Goal: Information Seeking & Learning: Understand process/instructions

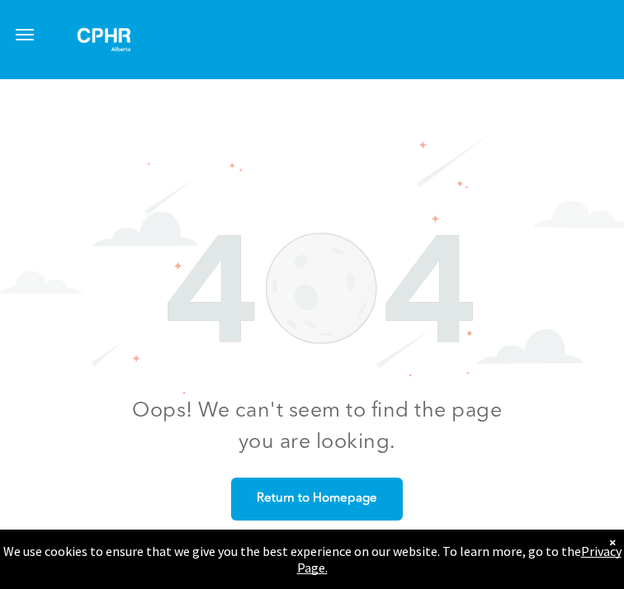
scroll to position [133, 0]
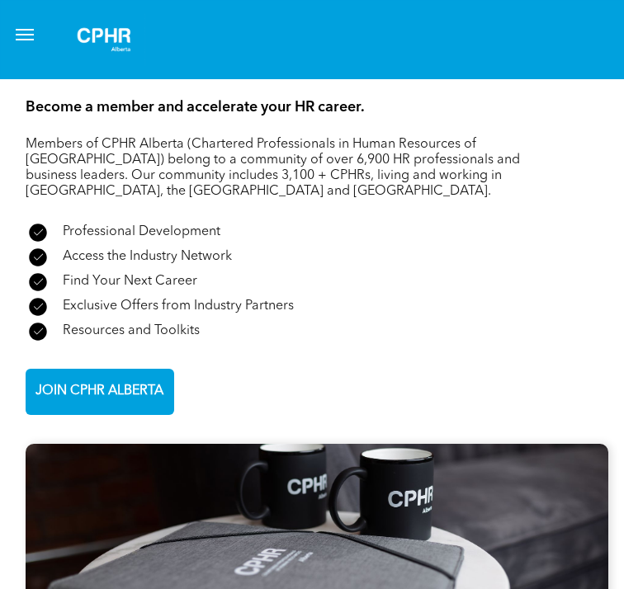
scroll to position [2950, 0]
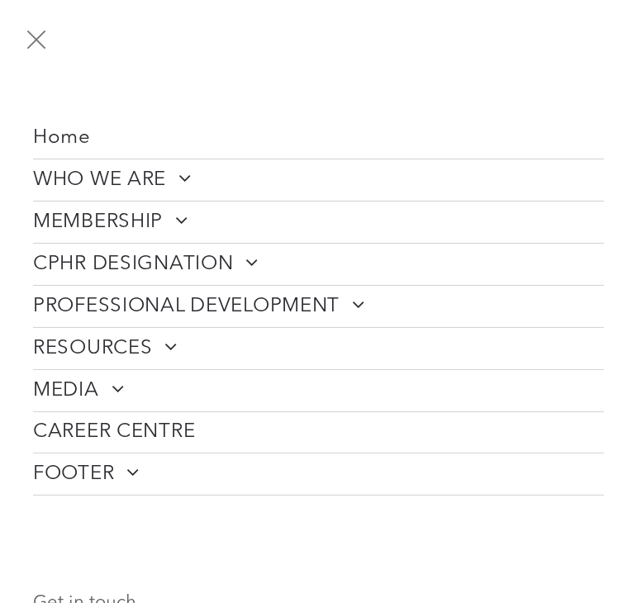
click at [187, 223] on span at bounding box center [176, 220] width 26 height 20
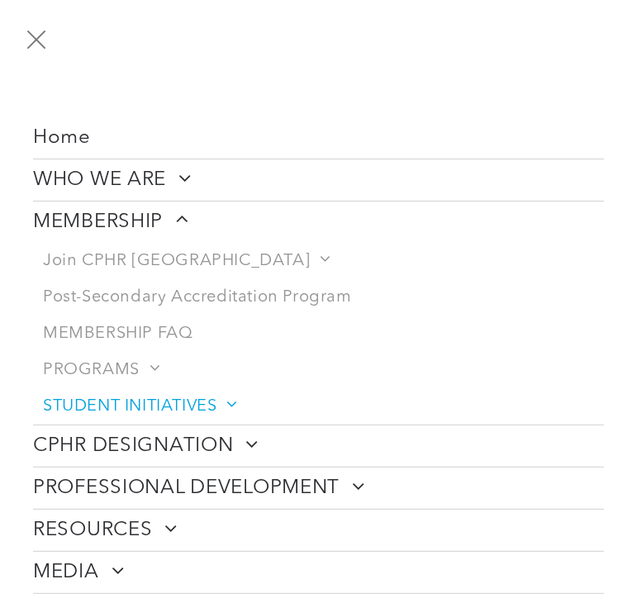
click at [224, 399] on span at bounding box center [225, 404] width 19 height 17
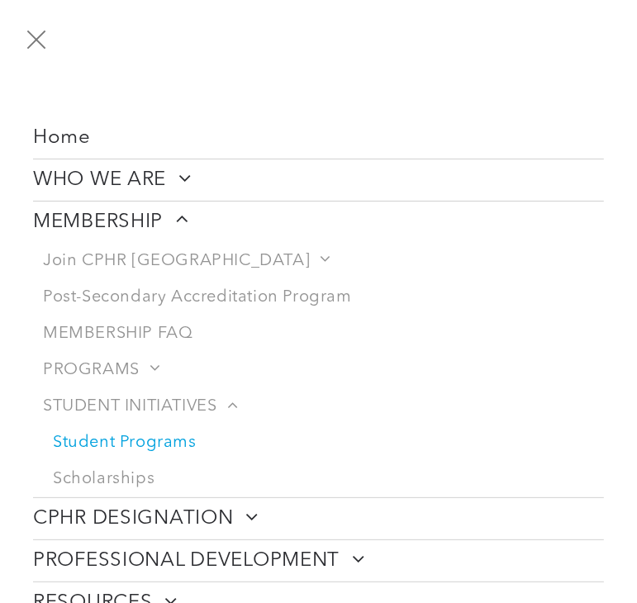
click at [165, 443] on link "Student Programs" at bounding box center [323, 442] width 561 height 36
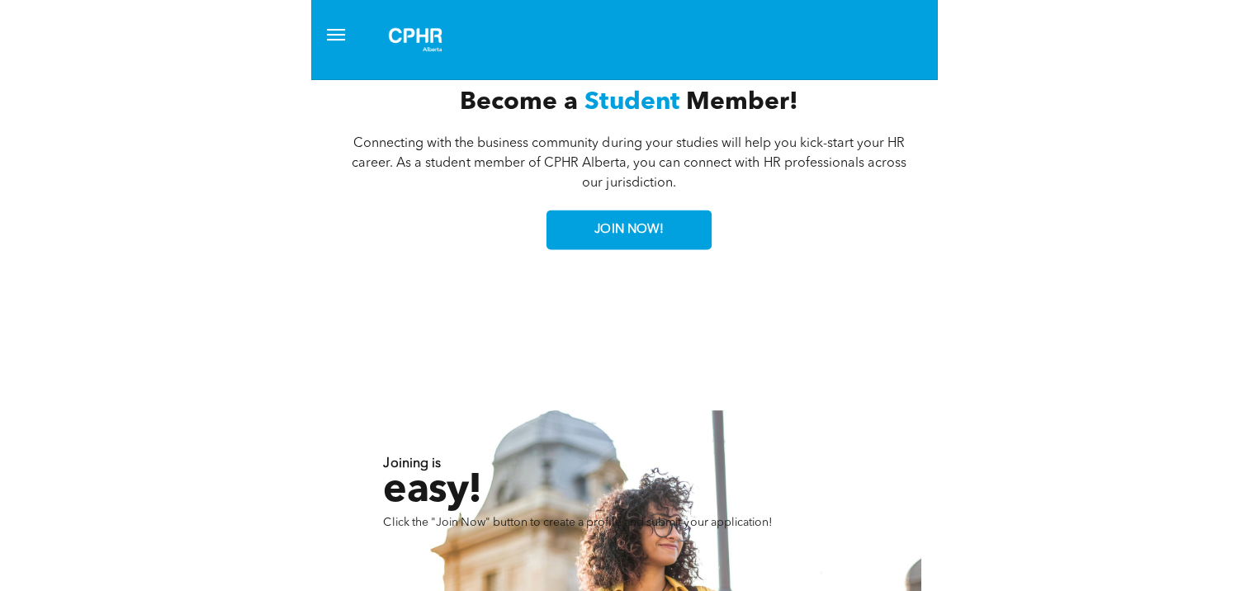
scroll to position [4250, 0]
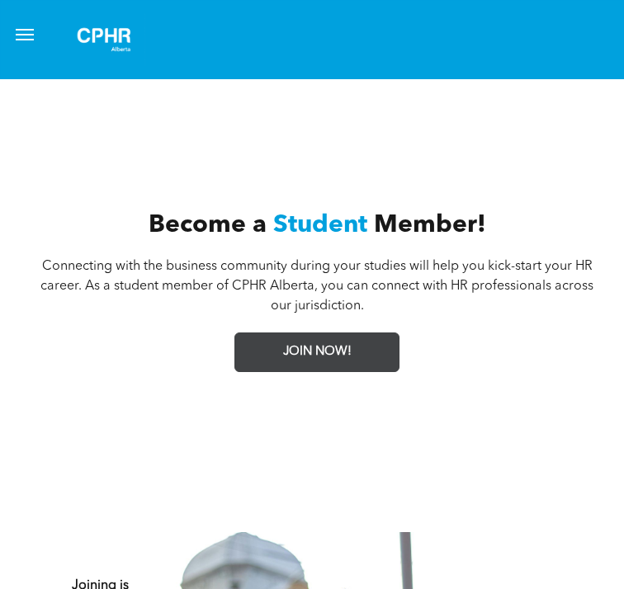
click at [307, 337] on span "JOIN NOW!" at bounding box center [317, 352] width 80 height 31
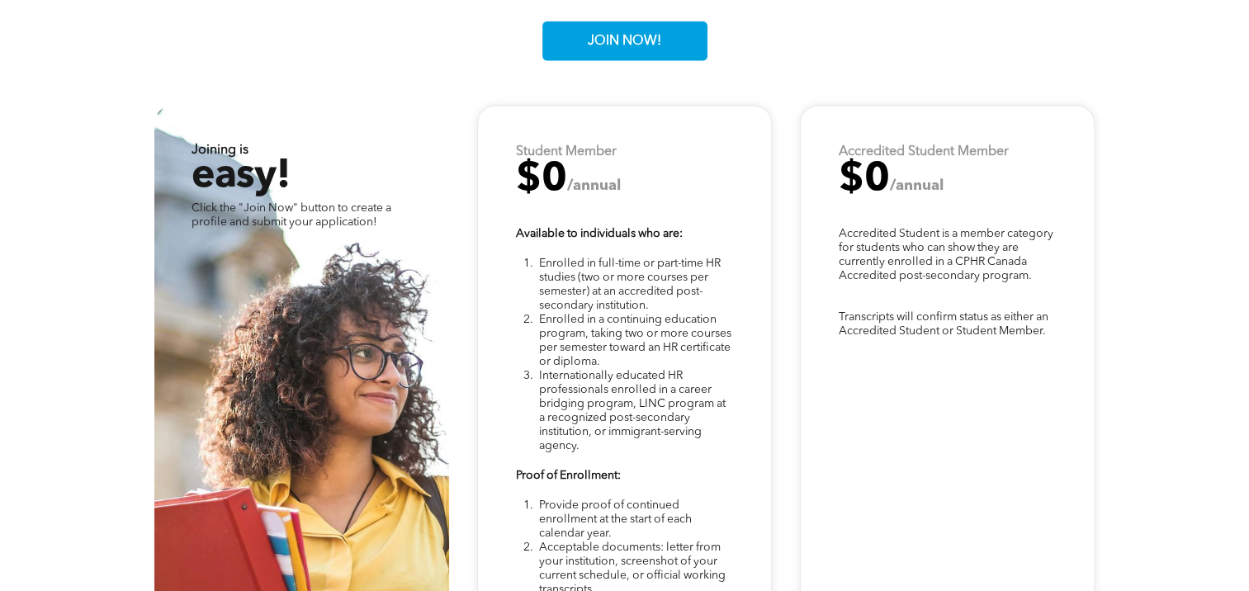
scroll to position [4139, 0]
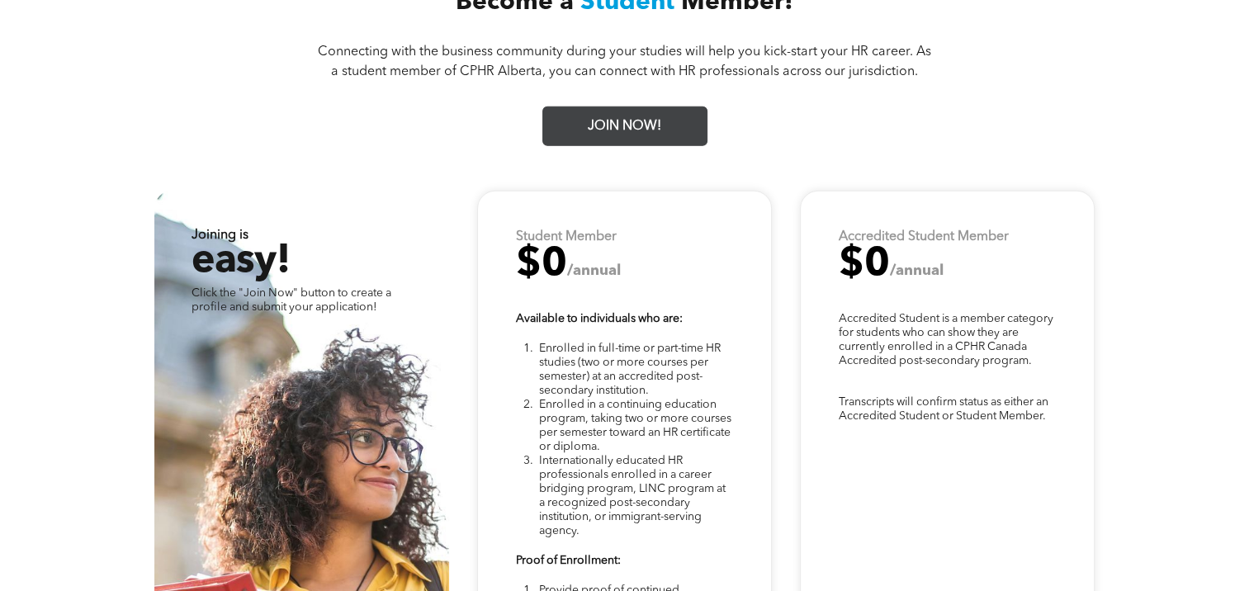
click at [623, 106] on link "JOIN NOW!" at bounding box center [624, 126] width 165 height 40
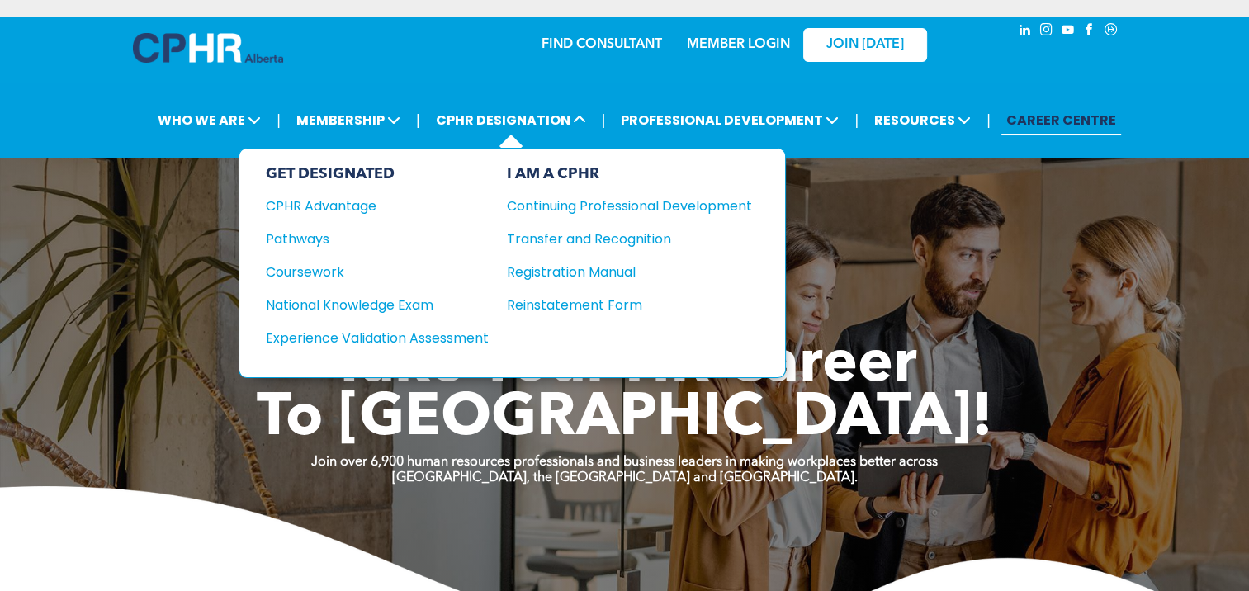
click at [354, 165] on div "GET DESIGNATED" at bounding box center [377, 174] width 223 height 18
click at [318, 229] on div "Pathways" at bounding box center [366, 239] width 201 height 21
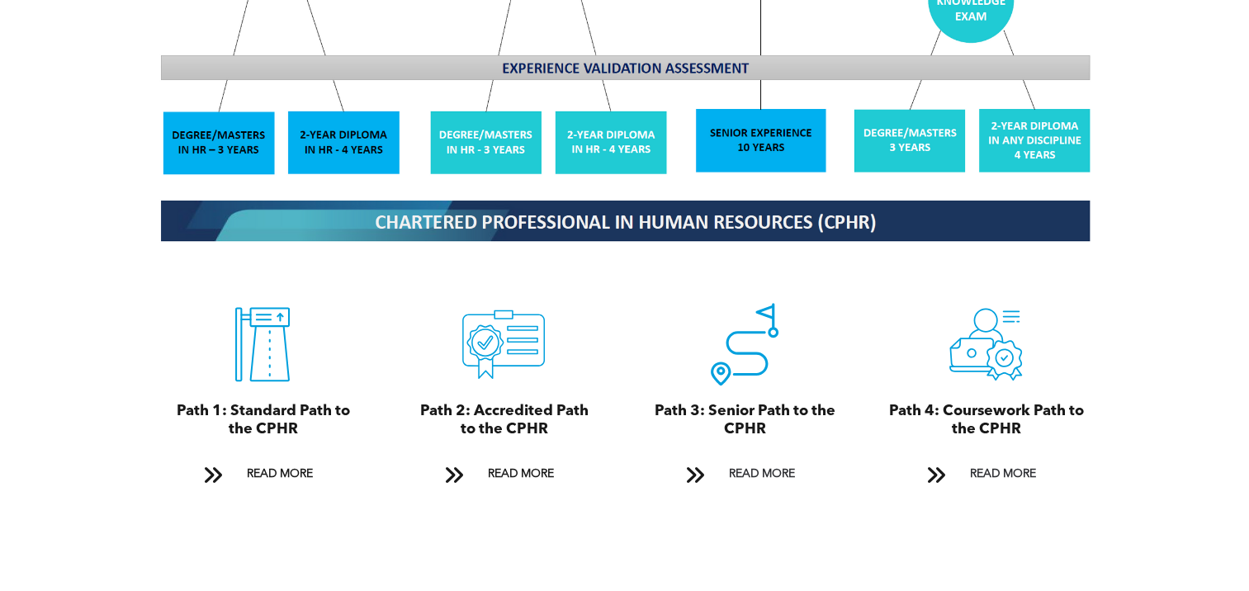
scroll to position [1689, 0]
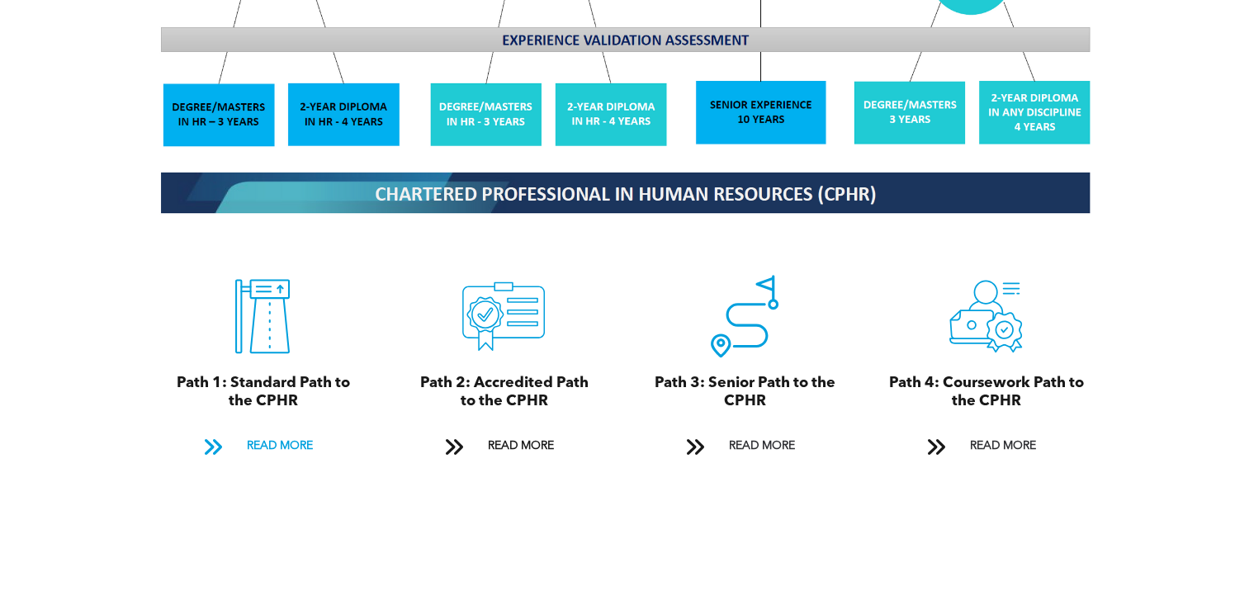
click at [277, 431] on span "READ MORE" at bounding box center [279, 446] width 78 height 31
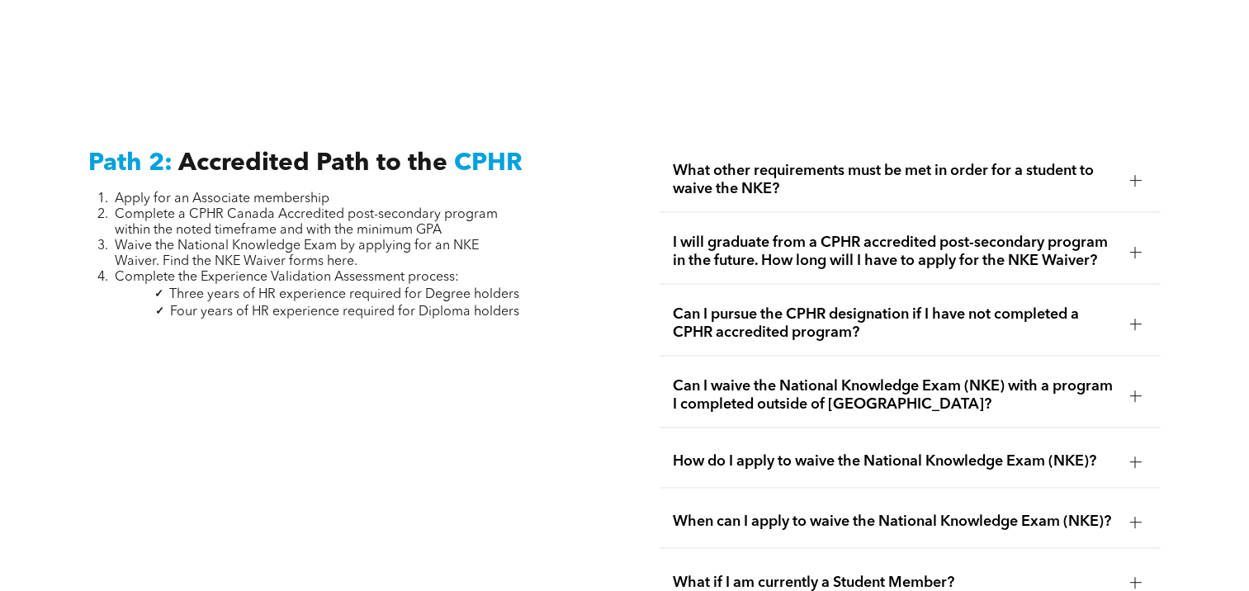
scroll to position [2596, 0]
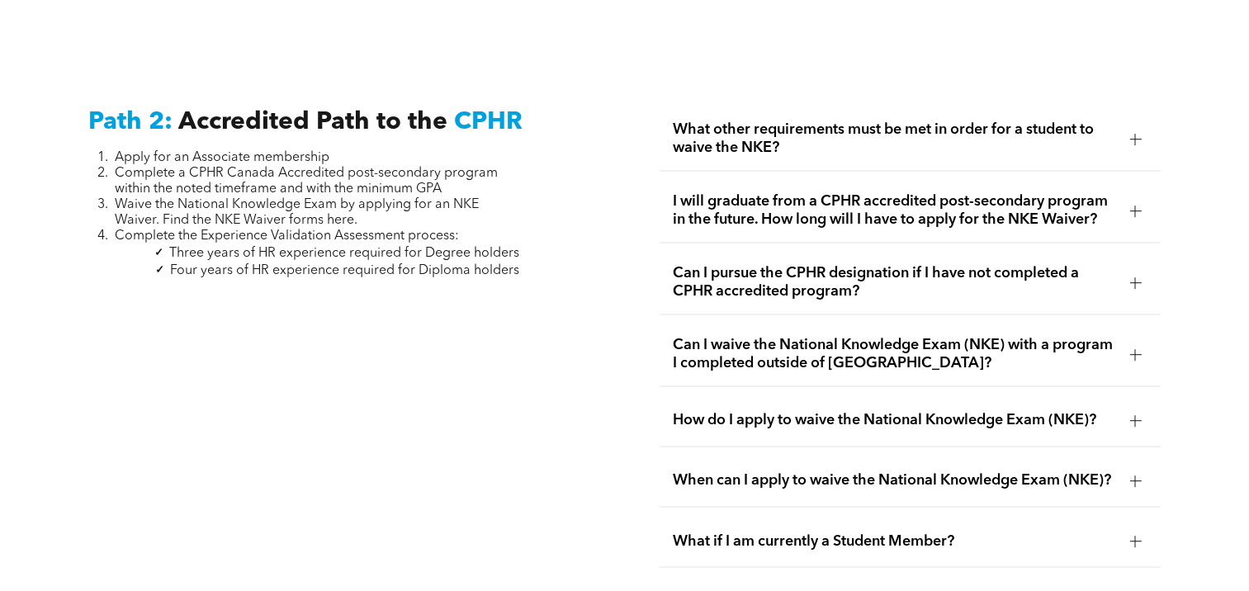
click at [1134, 130] on div at bounding box center [1135, 138] width 25 height 25
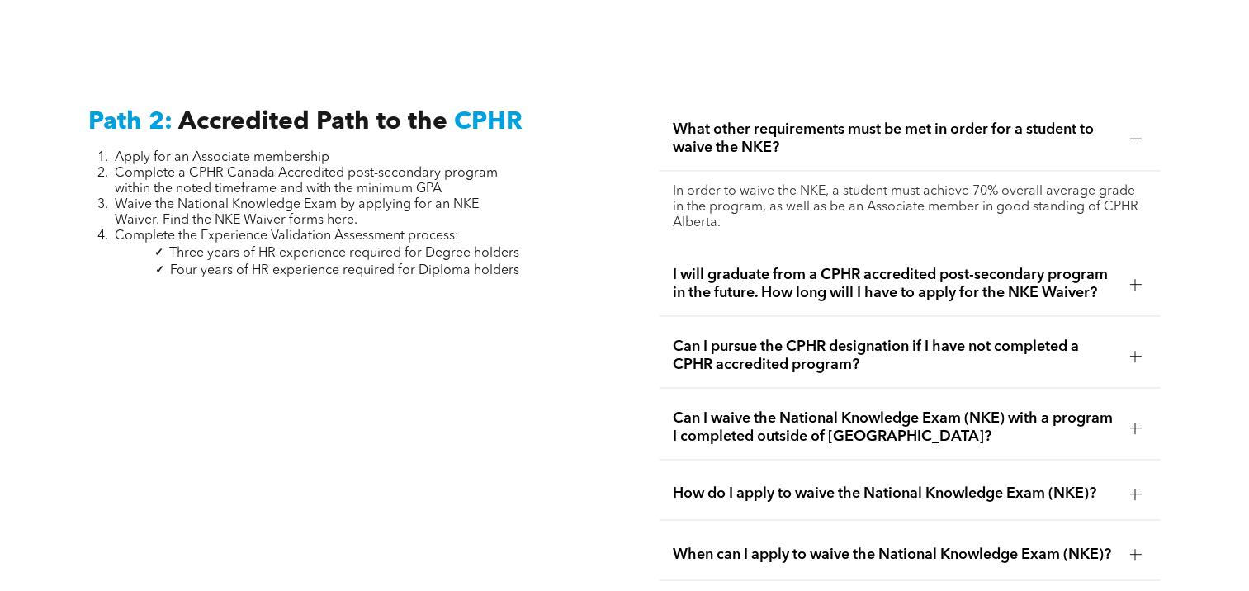
click at [1134, 130] on div at bounding box center [1135, 138] width 25 height 25
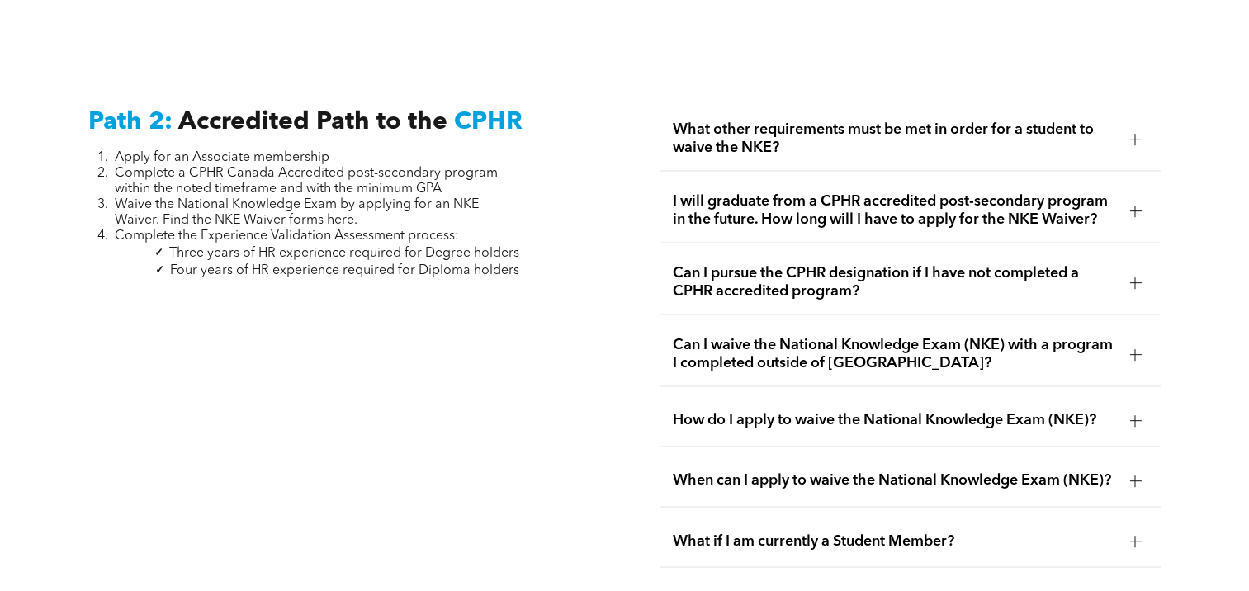
click at [1131, 274] on div at bounding box center [1135, 282] width 25 height 25
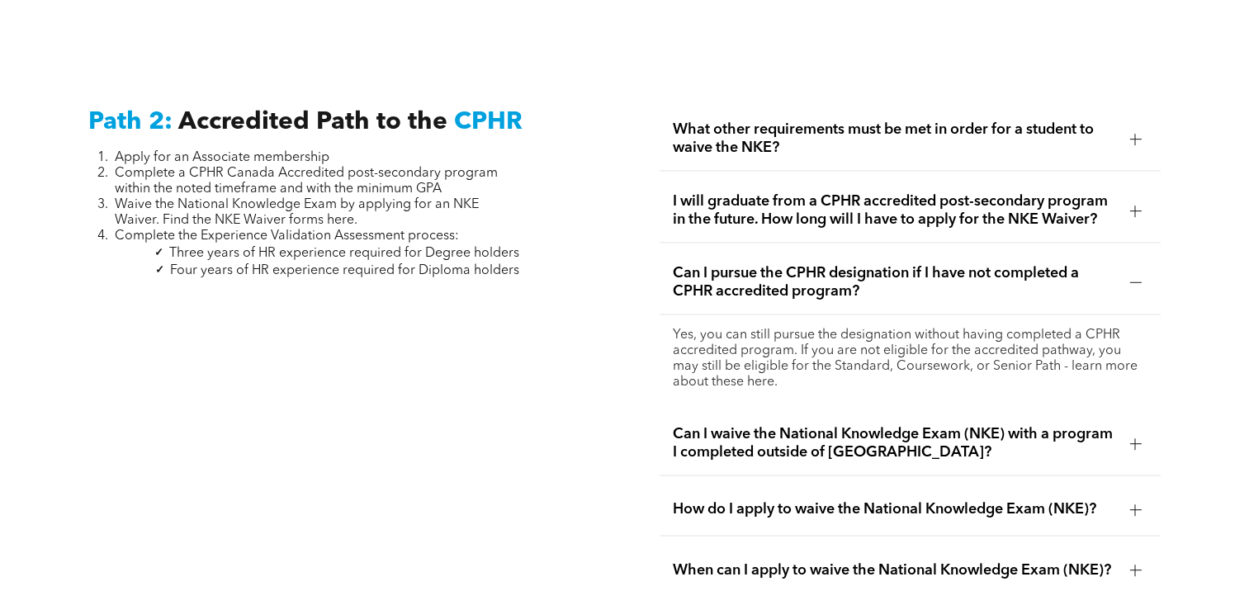
click at [1131, 276] on div "Can I pursue the CPHR designation if I have not completed a CPHR accredited pro…" at bounding box center [910, 283] width 501 height 64
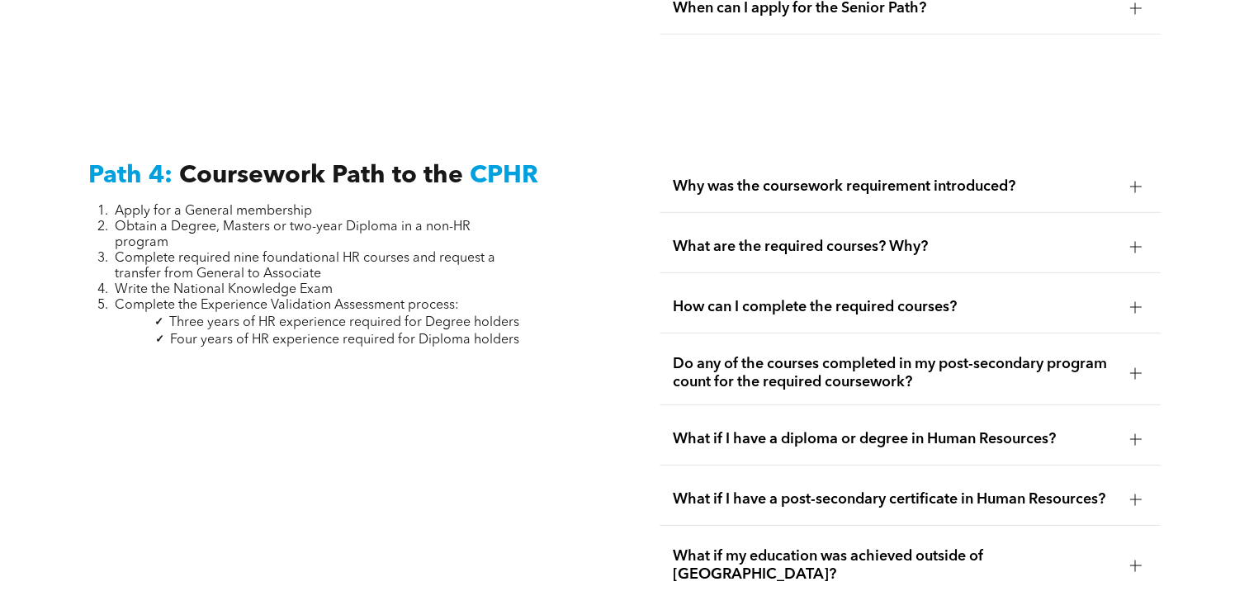
scroll to position [4868, 0]
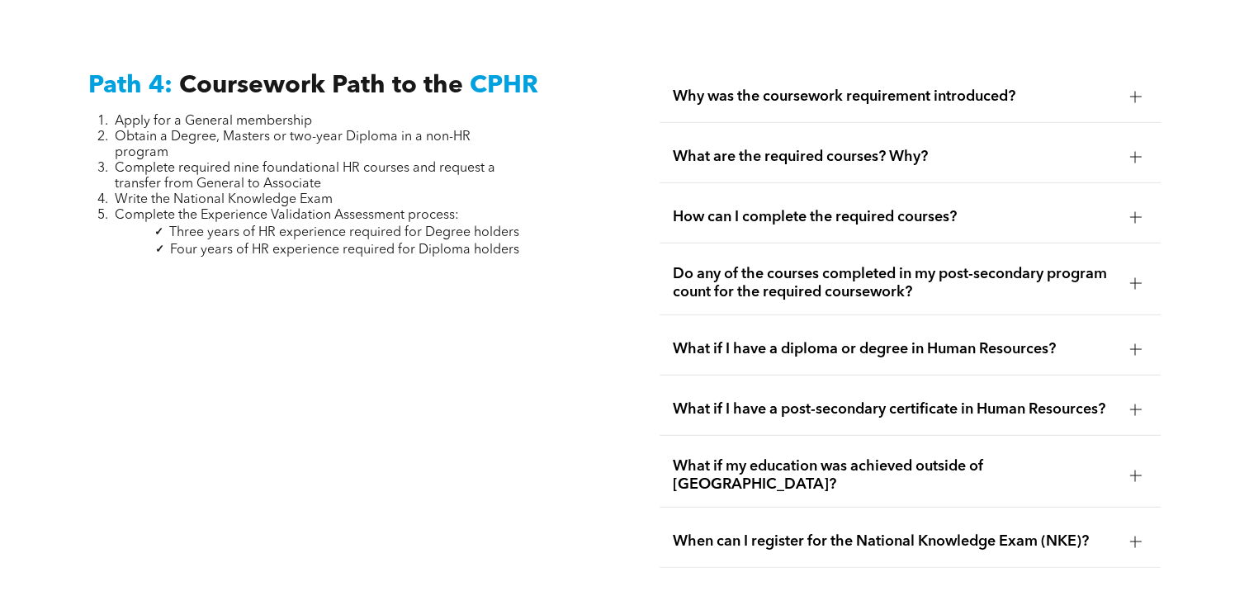
click at [869, 88] on span "Why was the coursework requirement introduced?" at bounding box center [894, 97] width 443 height 18
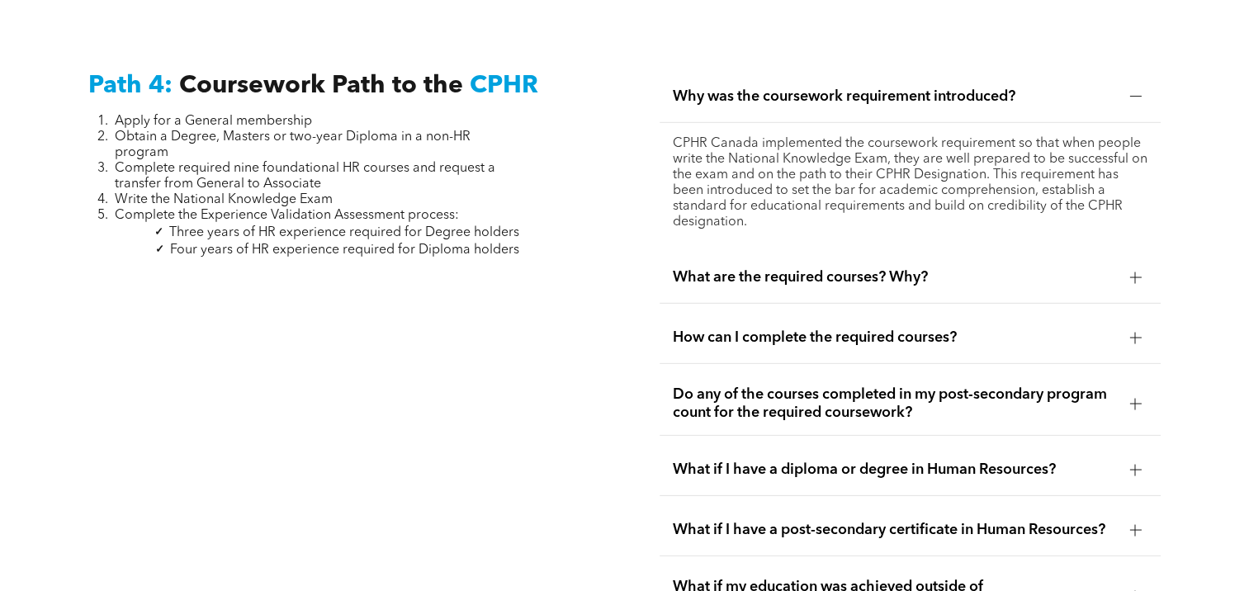
click at [869, 88] on span "Why was the coursework requirement introduced?" at bounding box center [894, 97] width 443 height 18
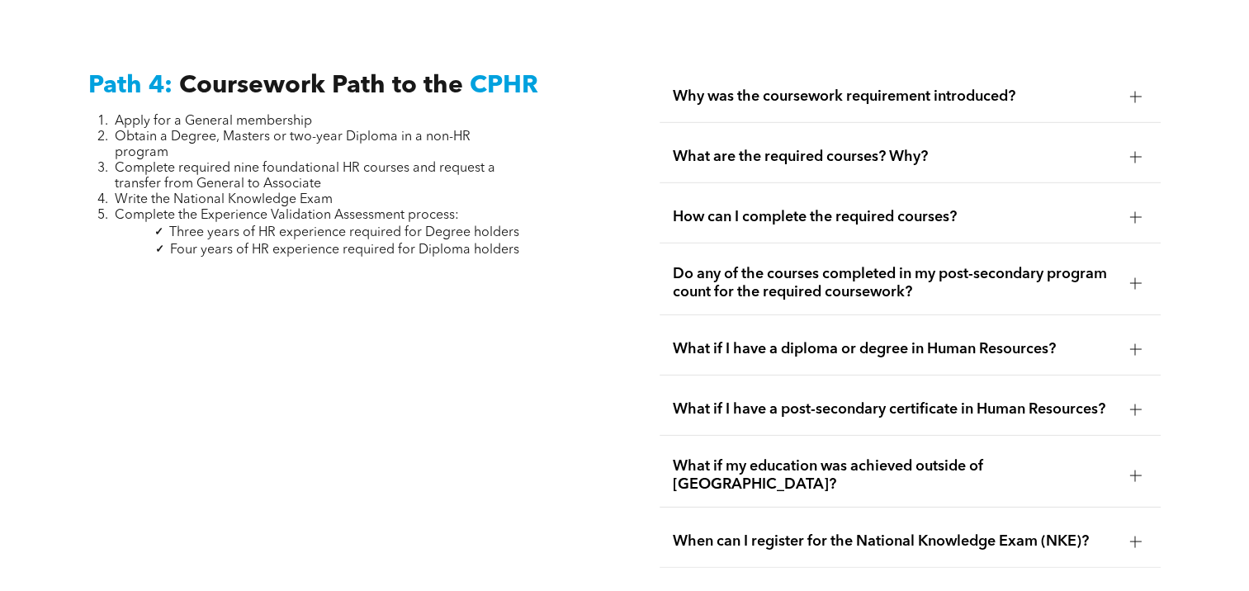
click at [857, 148] on span "What are the required courses? Why?" at bounding box center [894, 157] width 443 height 18
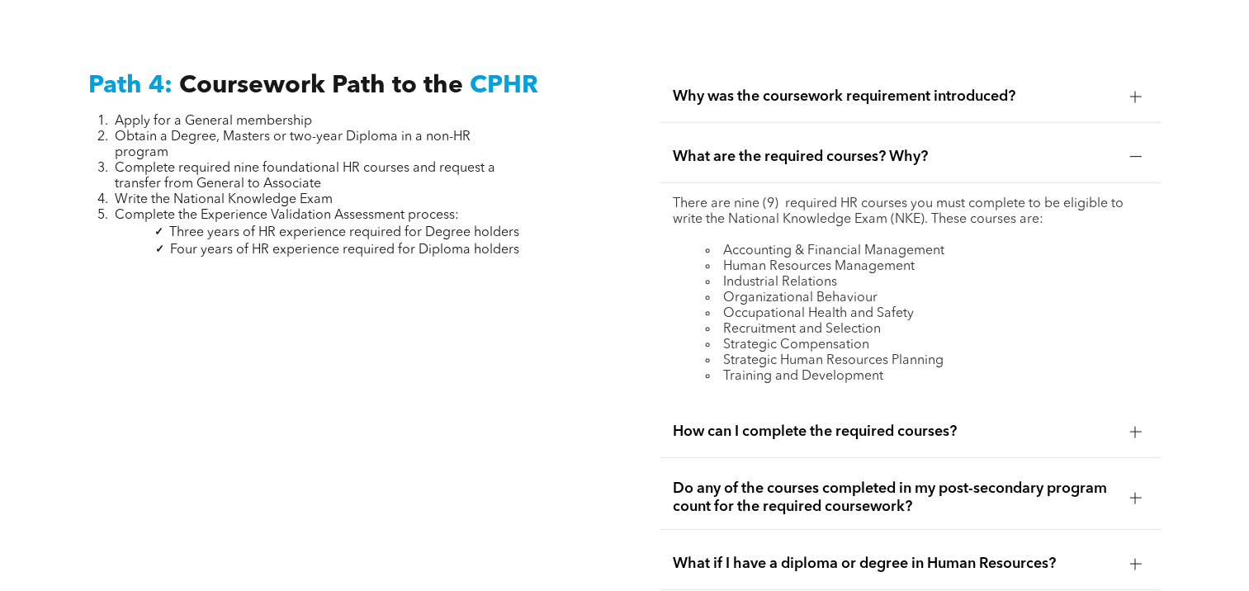
click at [859, 148] on span "What are the required courses? Why?" at bounding box center [894, 157] width 443 height 18
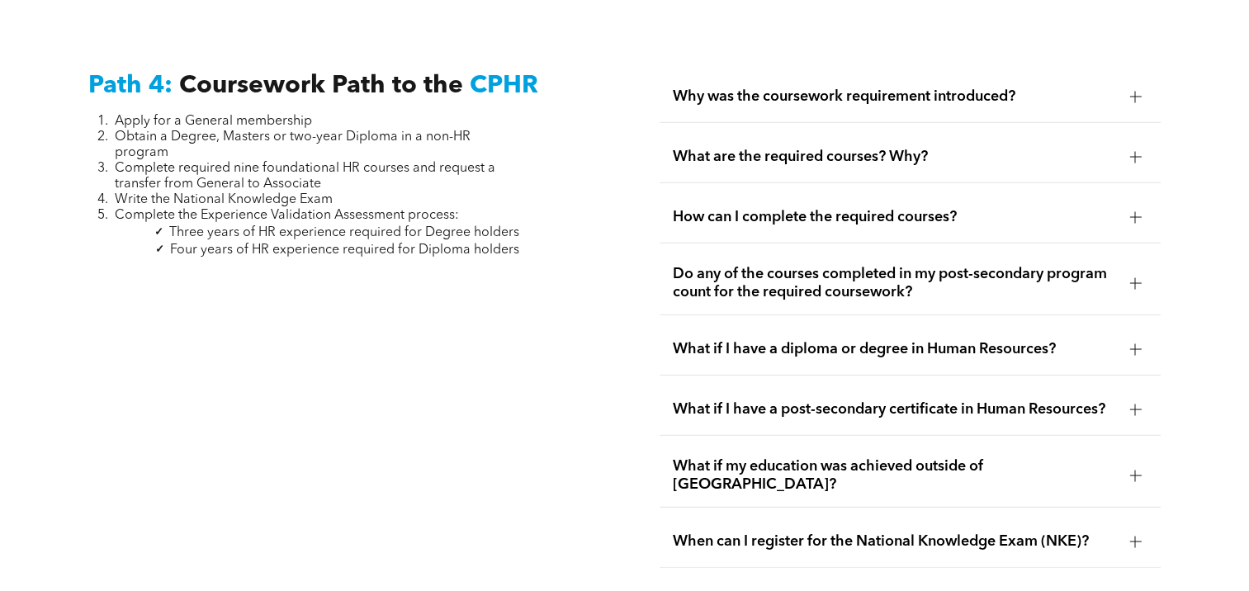
click at [861, 272] on span "Do any of the courses completed in my post-secondary program count for the requ…" at bounding box center [894, 283] width 443 height 36
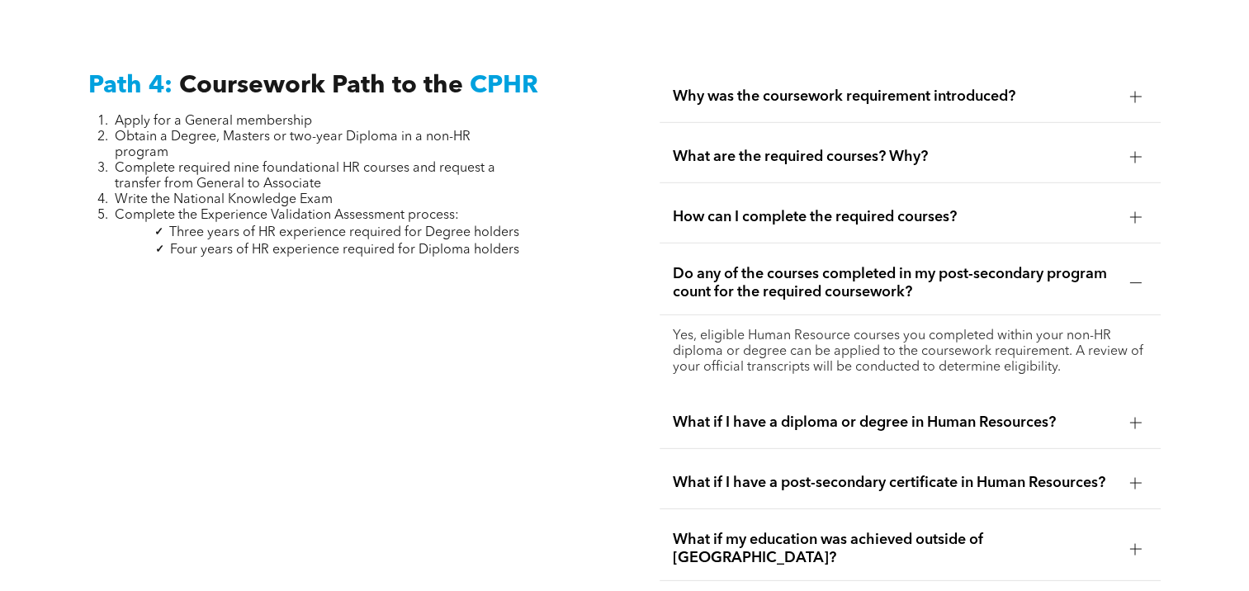
click at [861, 272] on span "Do any of the courses completed in my post-secondary program count for the requ…" at bounding box center [894, 283] width 443 height 36
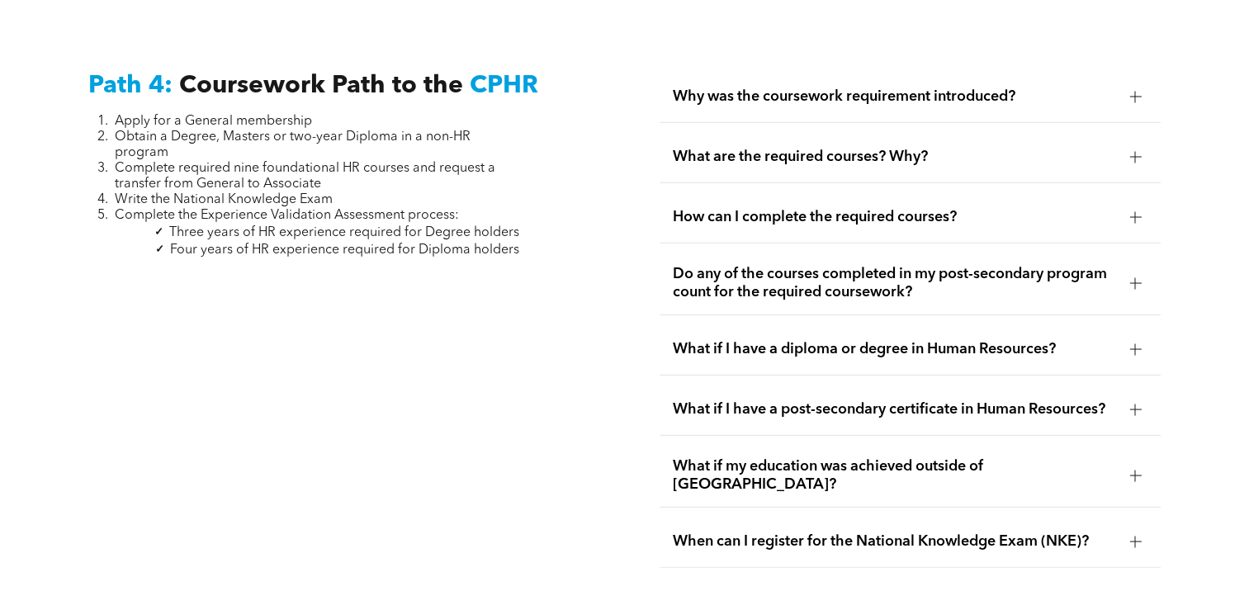
click at [855, 384] on div "What if I have a post-secondary certificate in Human Resources?" at bounding box center [910, 410] width 501 height 52
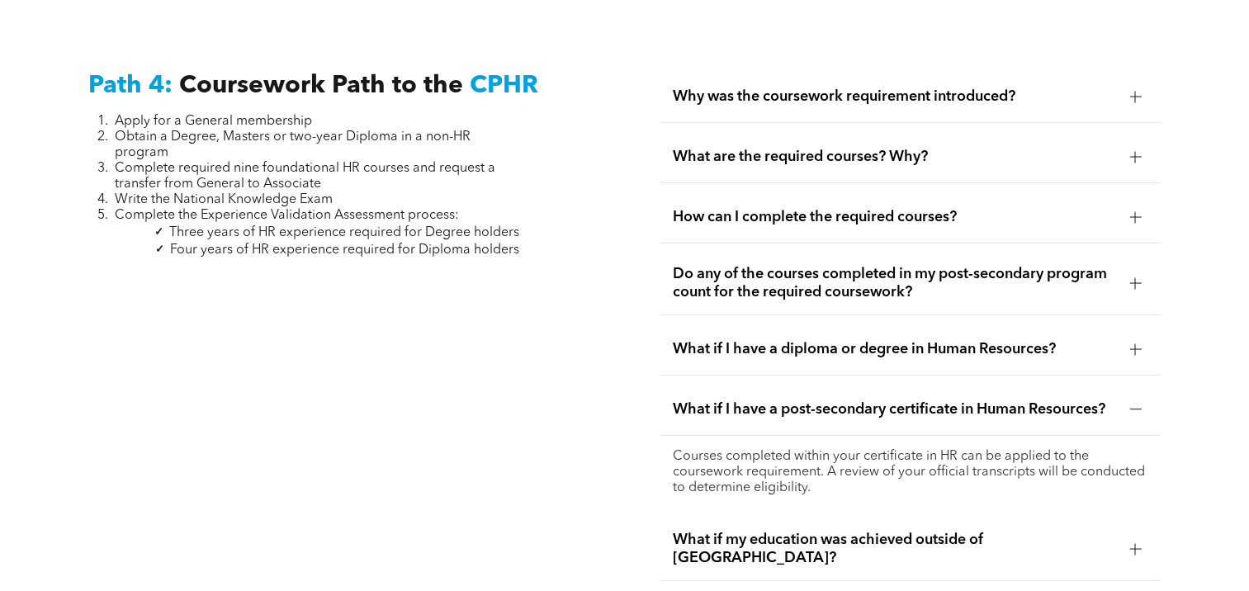
click at [859, 400] on span "What if I have a post-secondary certificate in Human Resources?" at bounding box center [894, 409] width 443 height 18
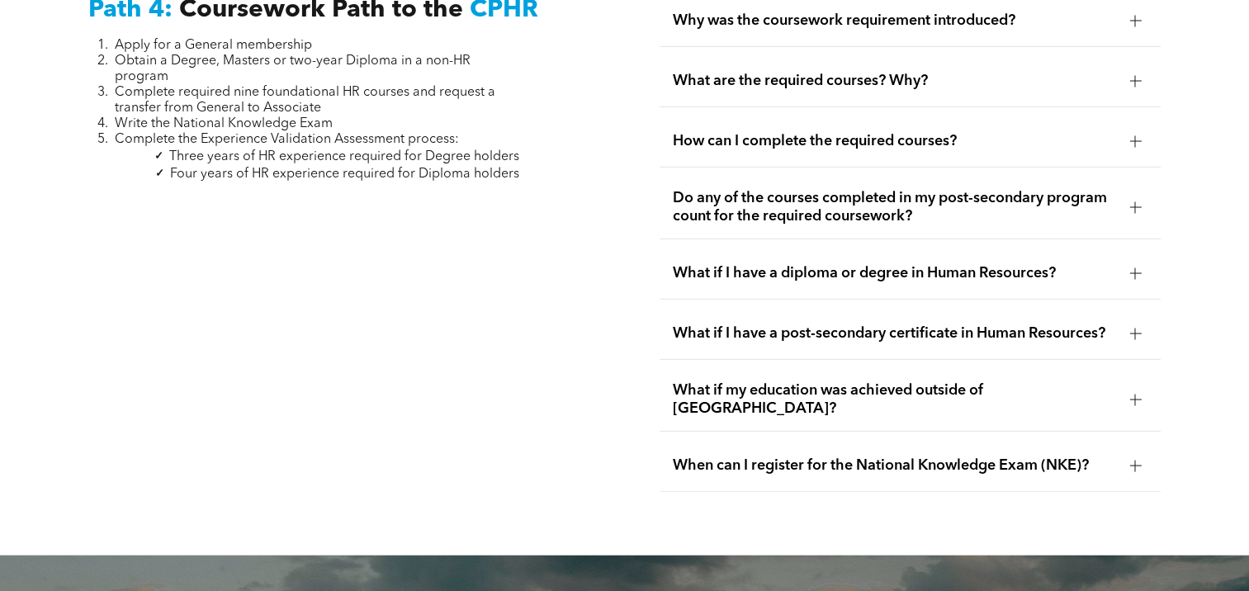
scroll to position [4999, 0]
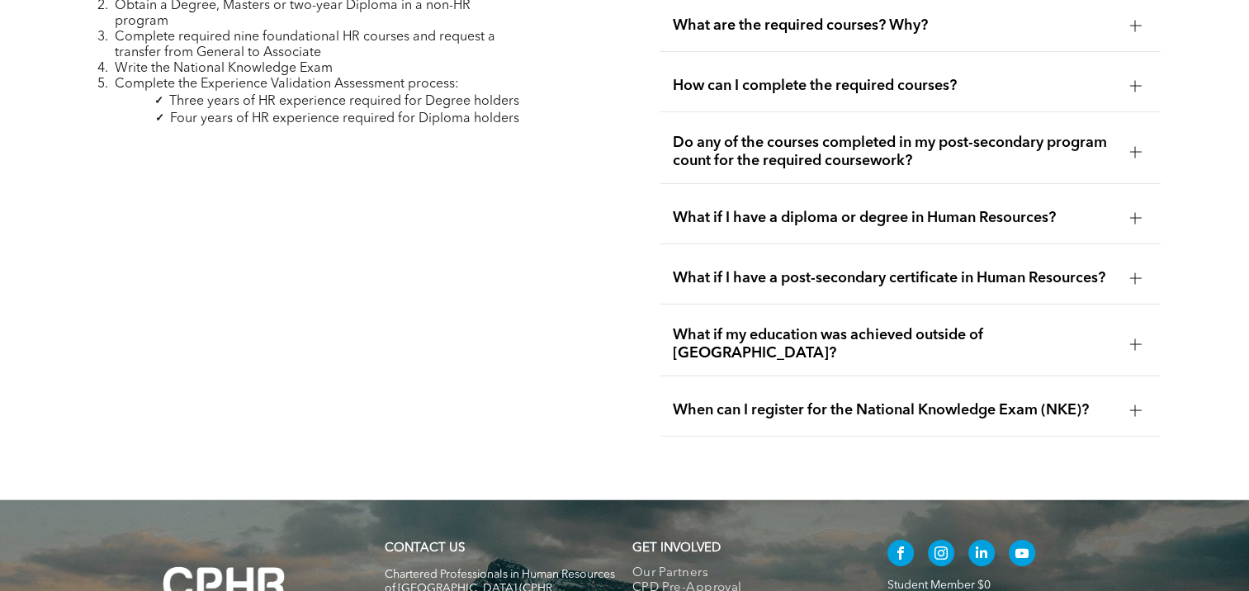
click at [1096, 401] on span "When can I register for the National Knowledge Exam (NKE)?" at bounding box center [894, 410] width 443 height 18
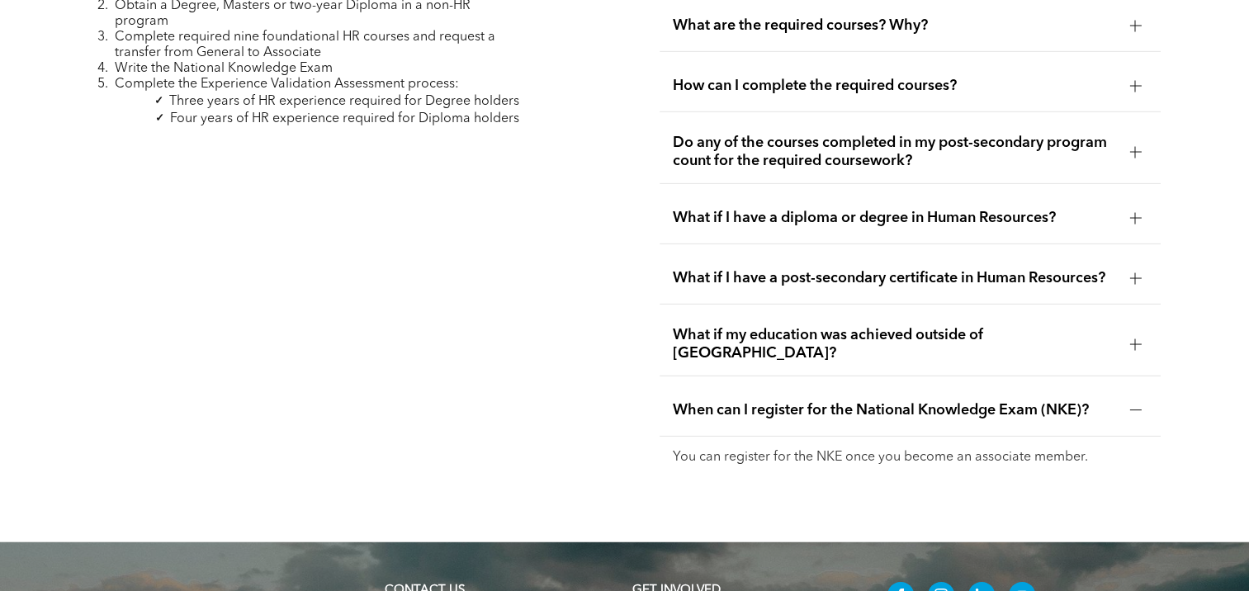
click at [1096, 401] on span "When can I register for the National Knowledge Exam (NKE)?" at bounding box center [894, 410] width 443 height 18
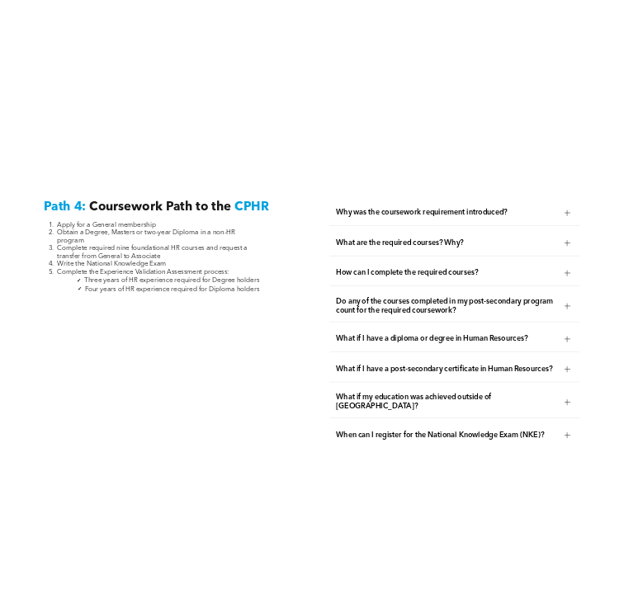
scroll to position [4819, 0]
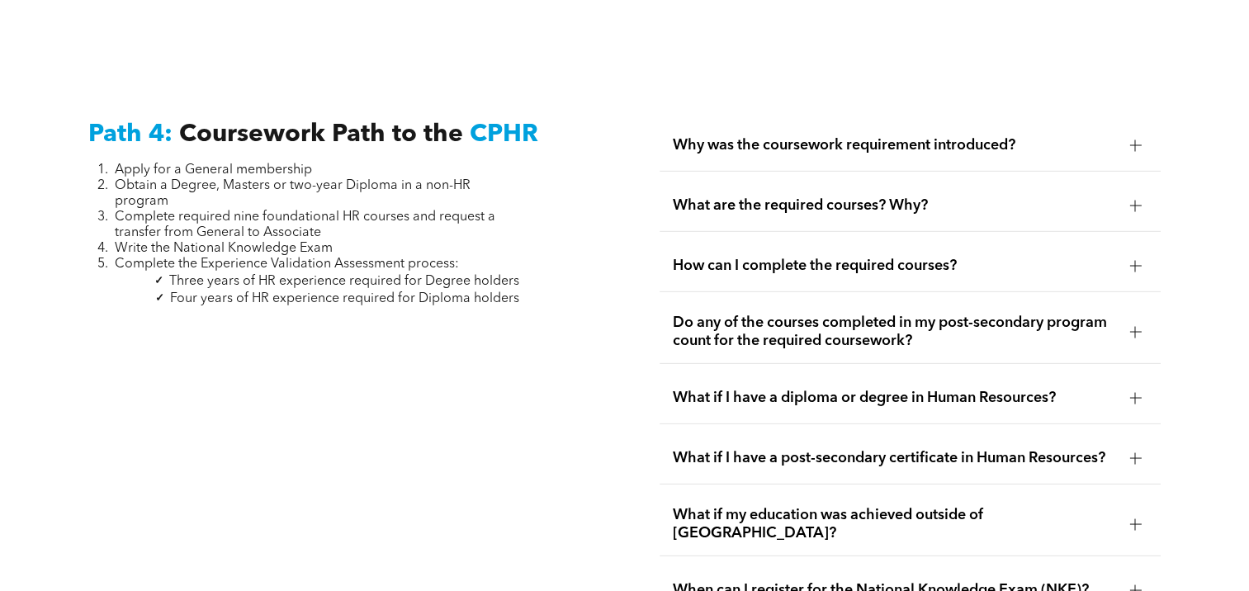
click at [868, 314] on span "Do any of the courses completed in my post-secondary program count for the requ…" at bounding box center [894, 332] width 443 height 36
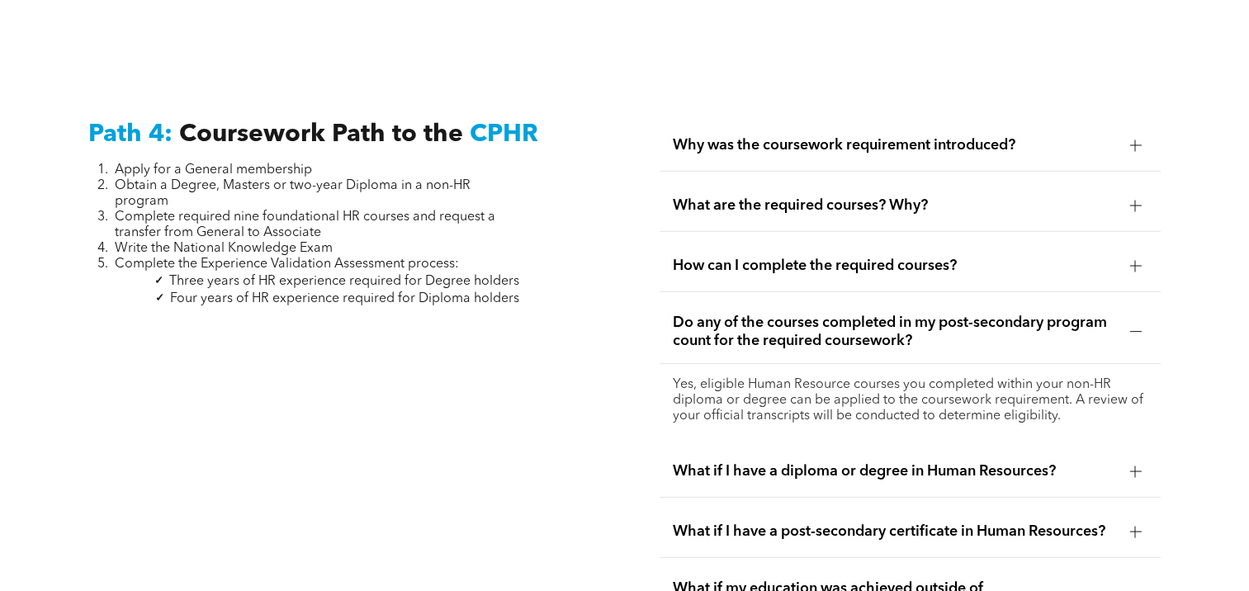
click at [868, 314] on span "Do any of the courses completed in my post-secondary program count for the requ…" at bounding box center [894, 332] width 443 height 36
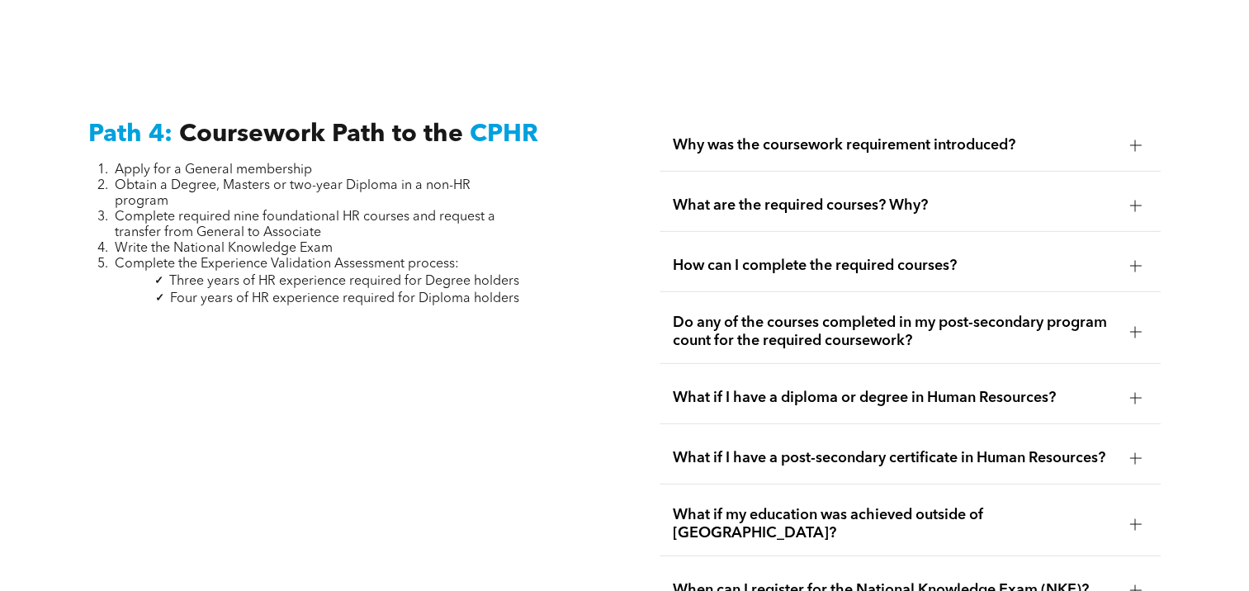
click at [869, 196] on span "What are the required courses? Why?" at bounding box center [894, 205] width 443 height 18
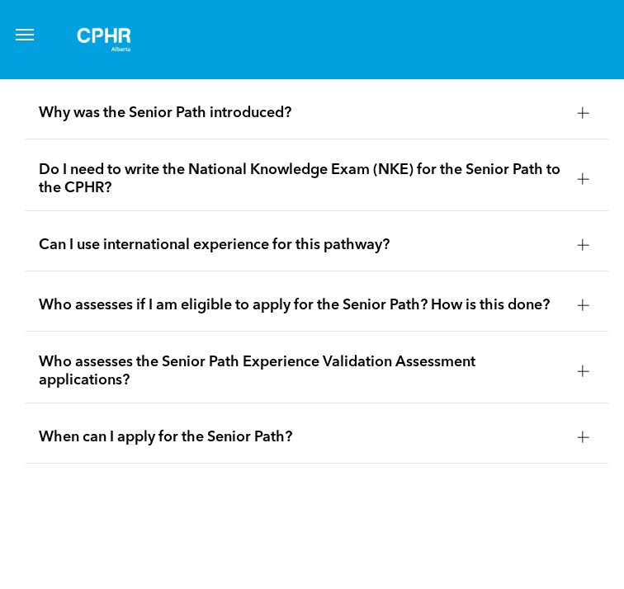
scroll to position [5526, 0]
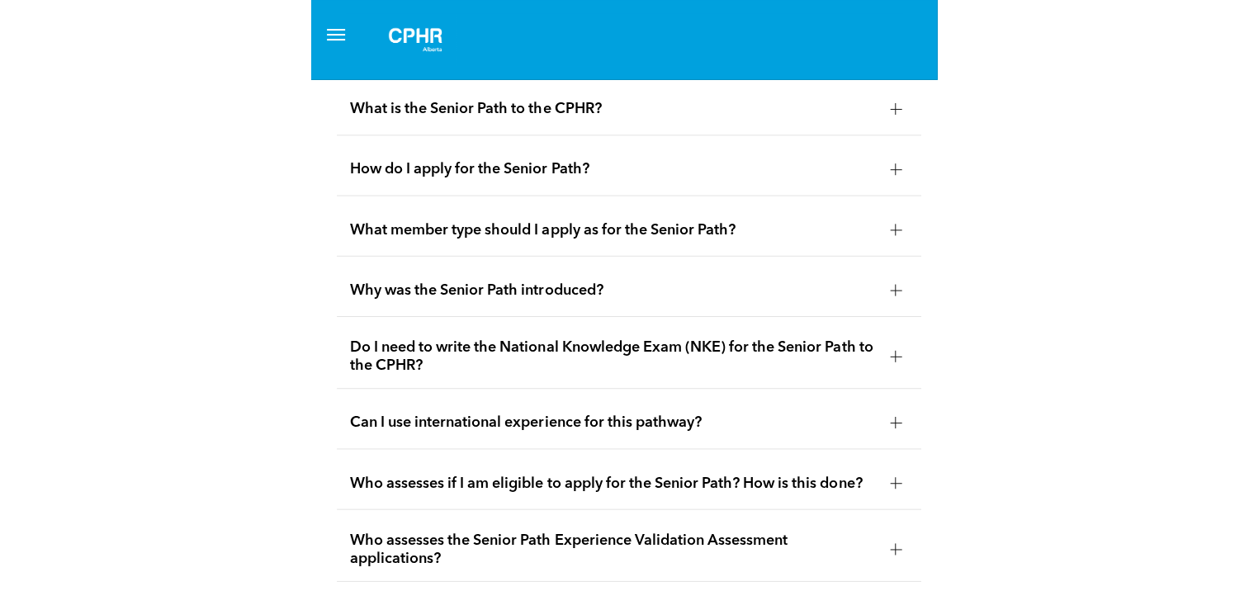
scroll to position [5419, 0]
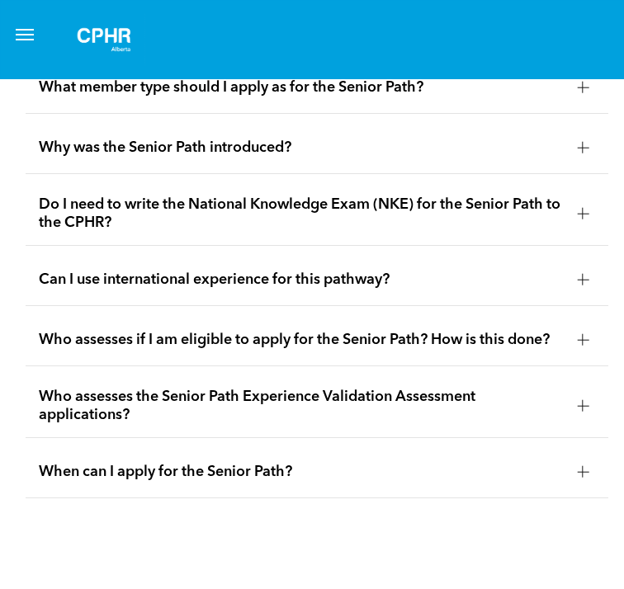
drag, startPoint x: 329, startPoint y: 328, endPoint x: 324, endPoint y: 310, distance: 18.8
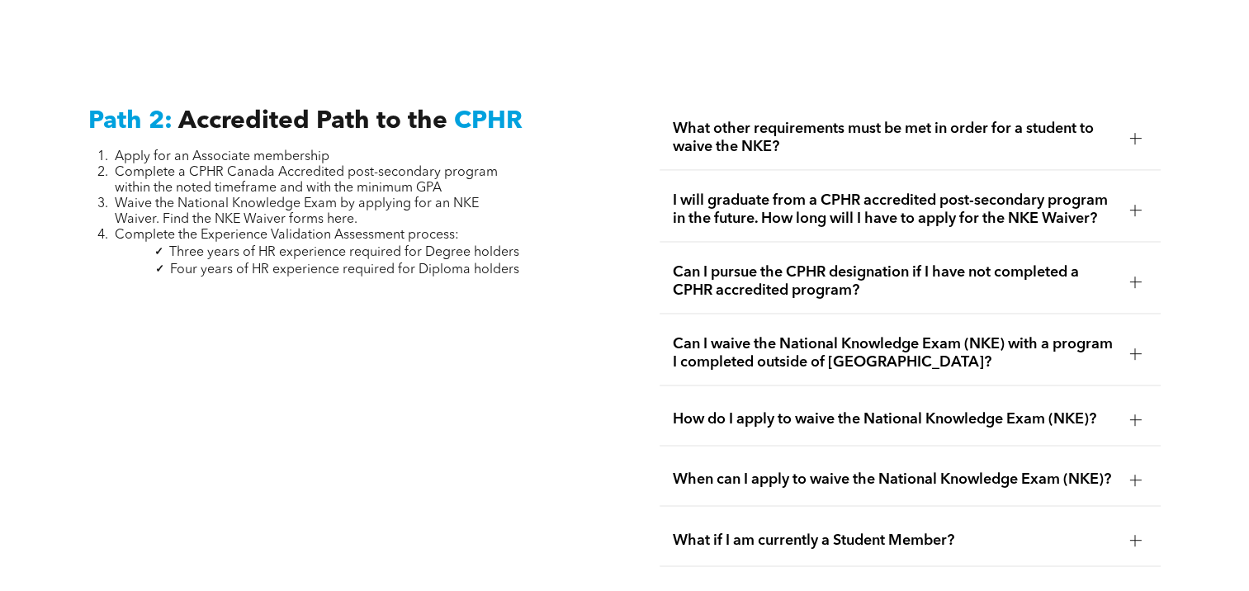
scroll to position [2603, 0]
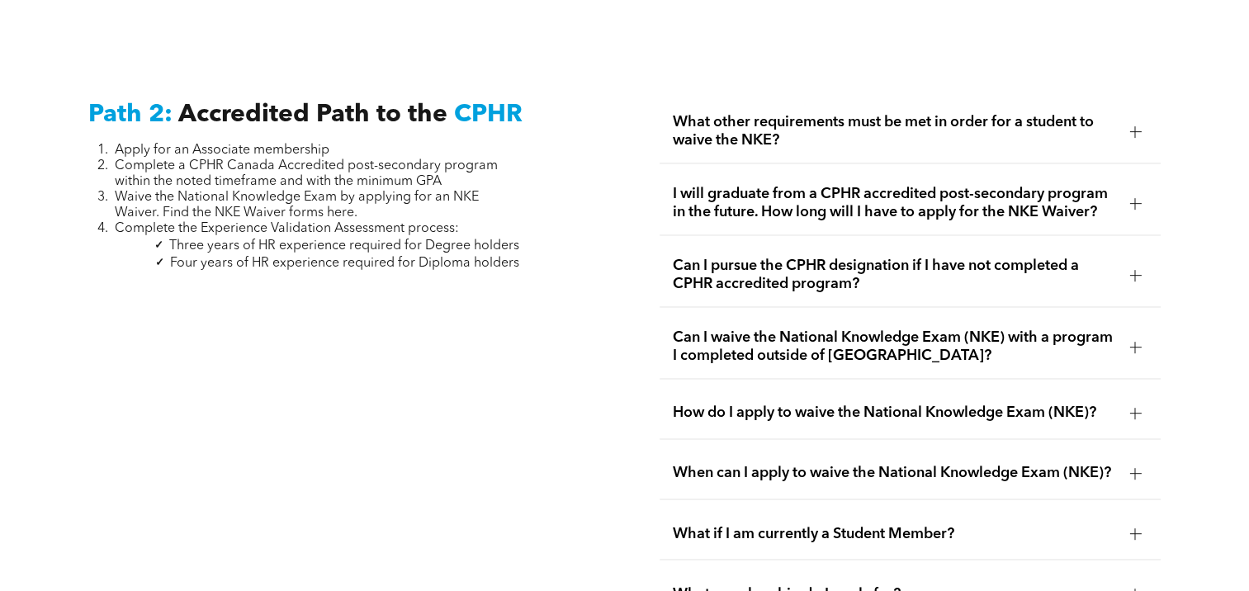
click at [1106, 185] on span "I will graduate from a CPHR accredited post-secondary program in the future. Ho…" at bounding box center [894, 203] width 443 height 36
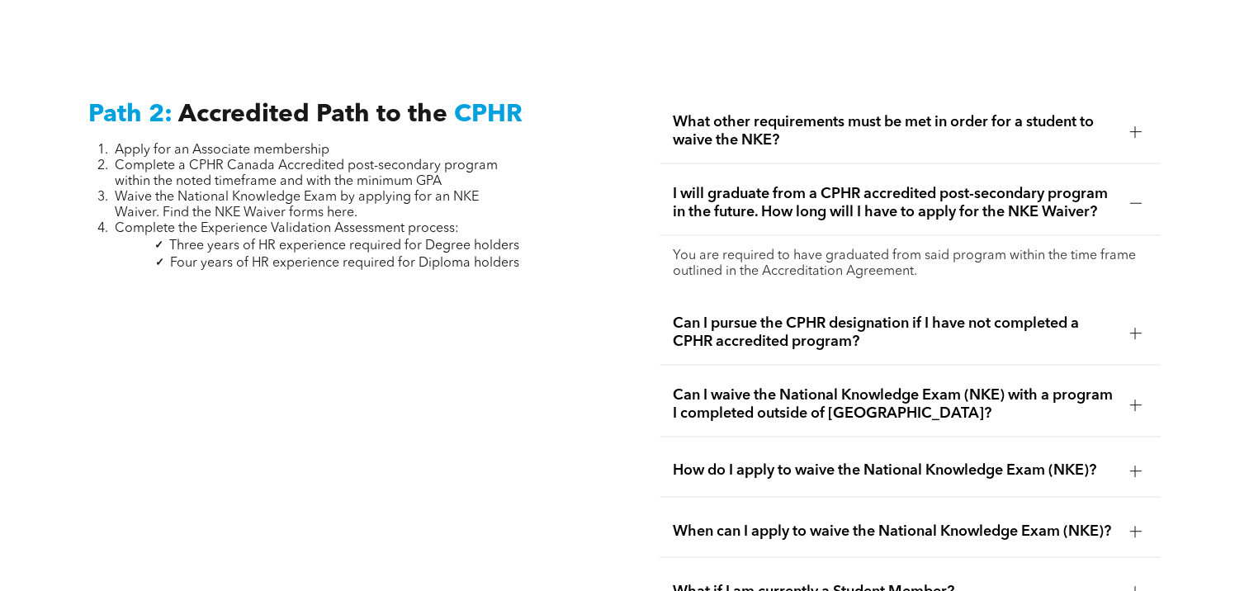
click at [1106, 185] on span "I will graduate from a CPHR accredited post-secondary program in the future. Ho…" at bounding box center [894, 203] width 443 height 36
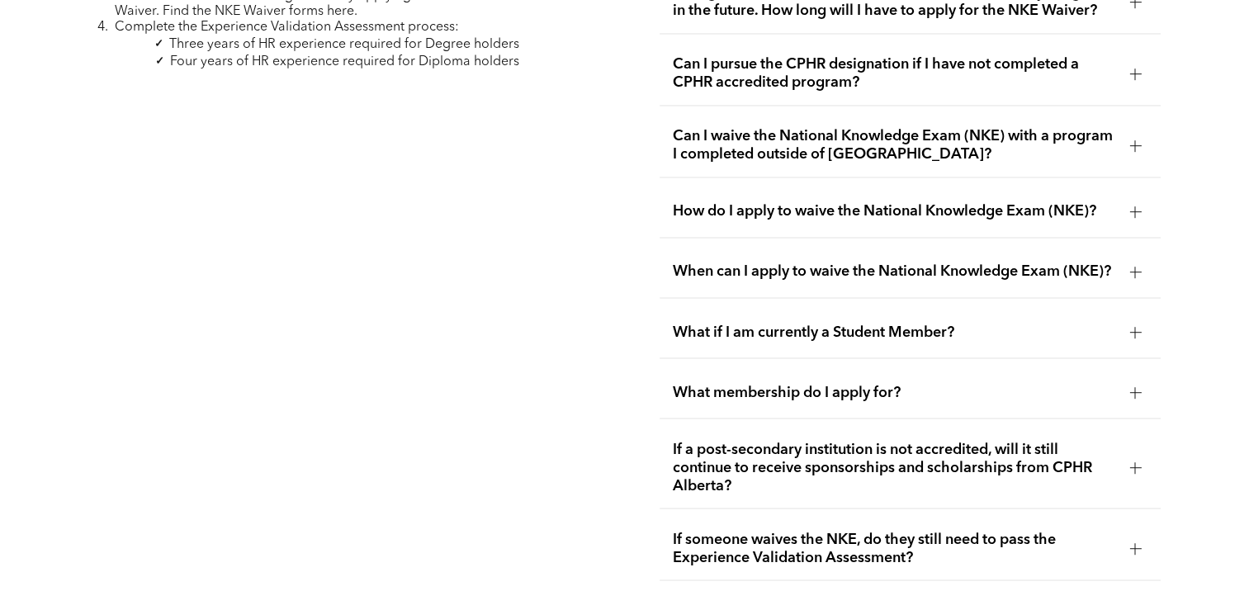
scroll to position [2833, 0]
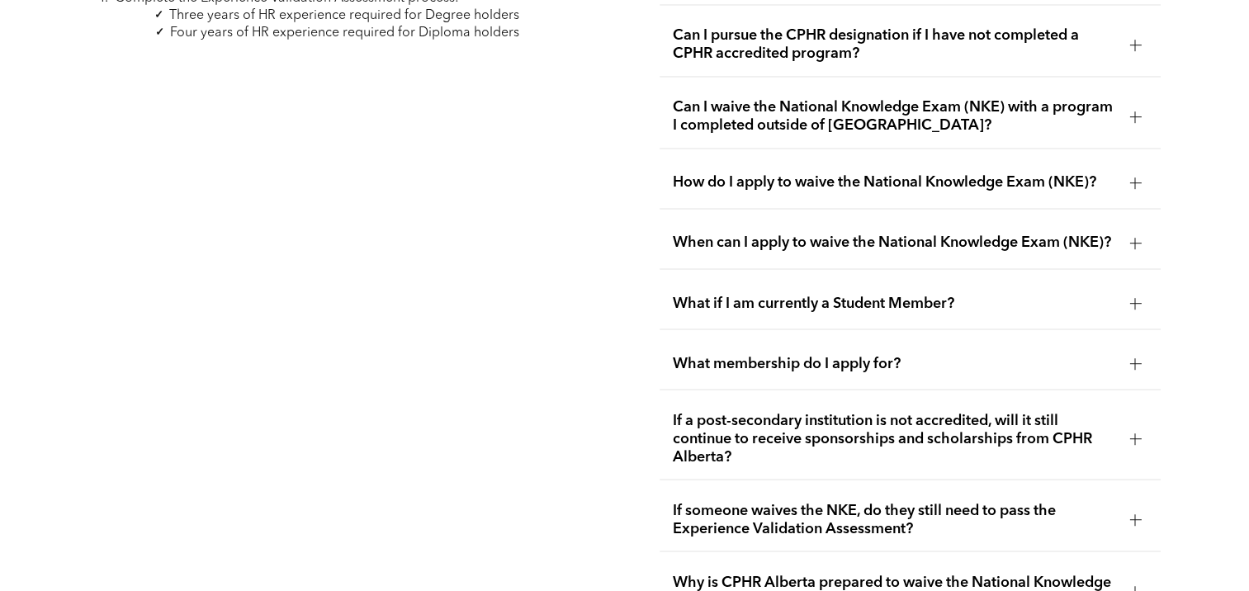
click at [953, 234] on span "When can I apply to waive the National Knowledge Exam (NKE)?" at bounding box center [894, 243] width 443 height 18
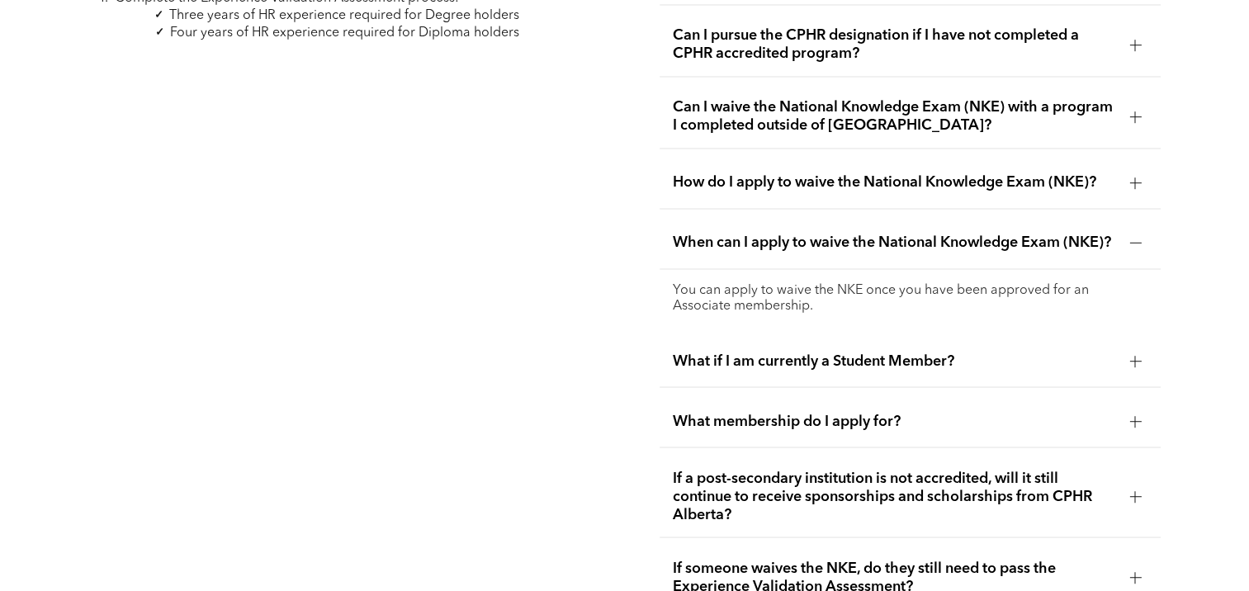
click at [953, 234] on span "When can I apply to waive the National Knowledge Exam (NKE)?" at bounding box center [894, 243] width 443 height 18
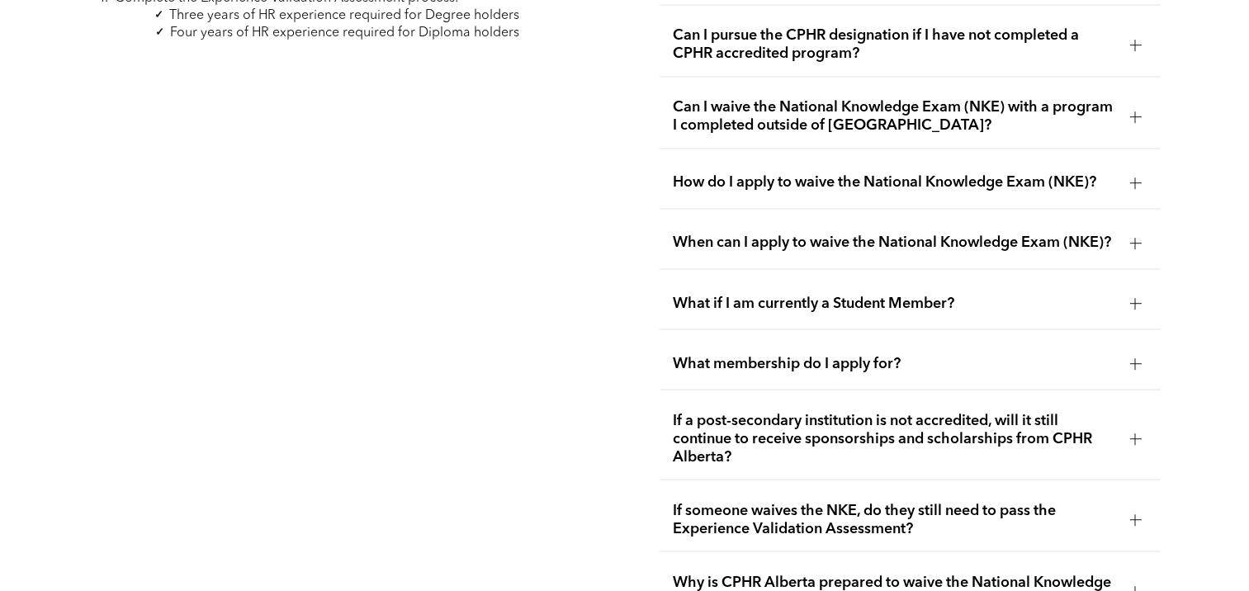
click at [996, 173] on span "How do I apply to waive the National Knowledge Exam (NKE)?" at bounding box center [894, 182] width 443 height 18
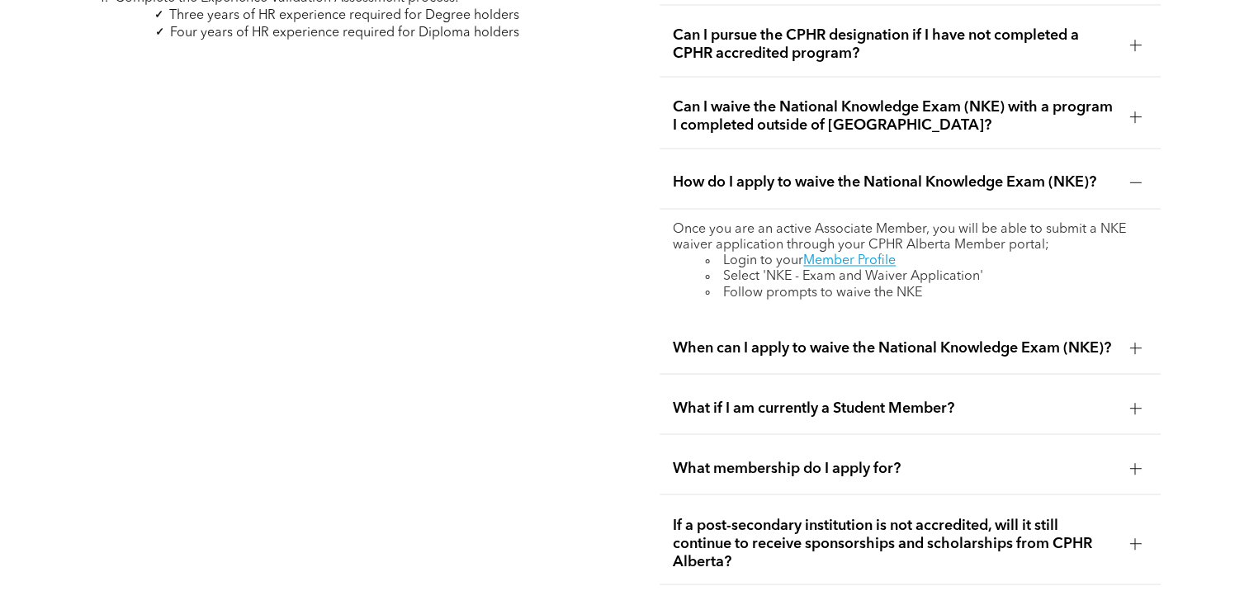
click at [996, 173] on span "How do I apply to waive the National Knowledge Exam (NKE)?" at bounding box center [894, 182] width 443 height 18
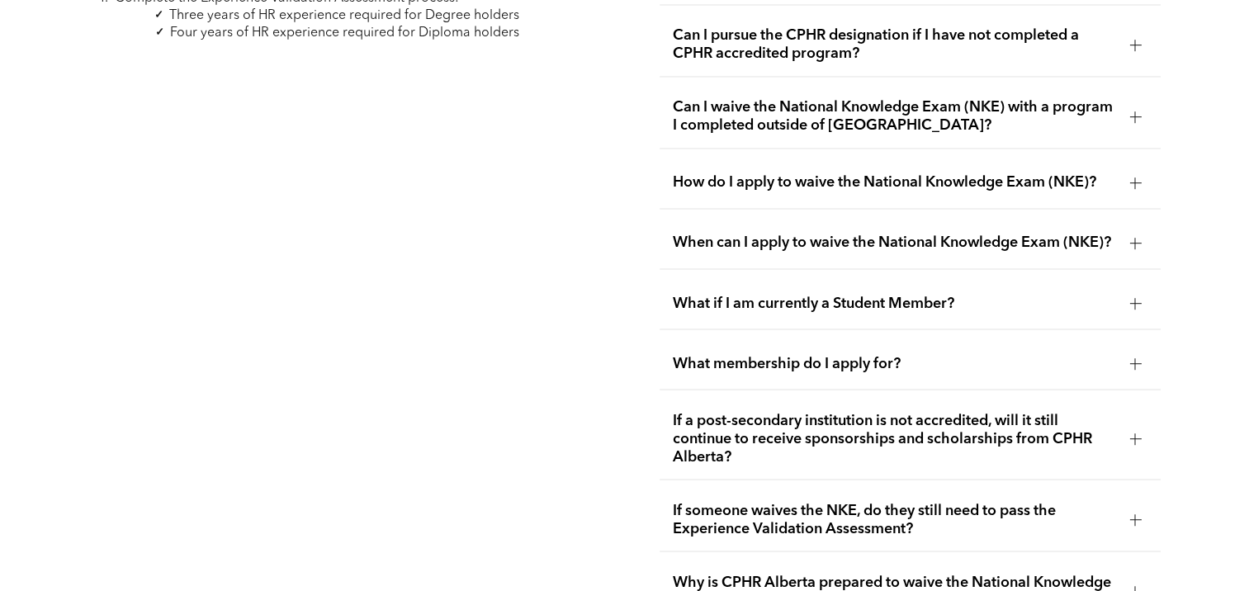
click at [909, 294] on span "What if I am currently a Student Member?" at bounding box center [894, 303] width 443 height 18
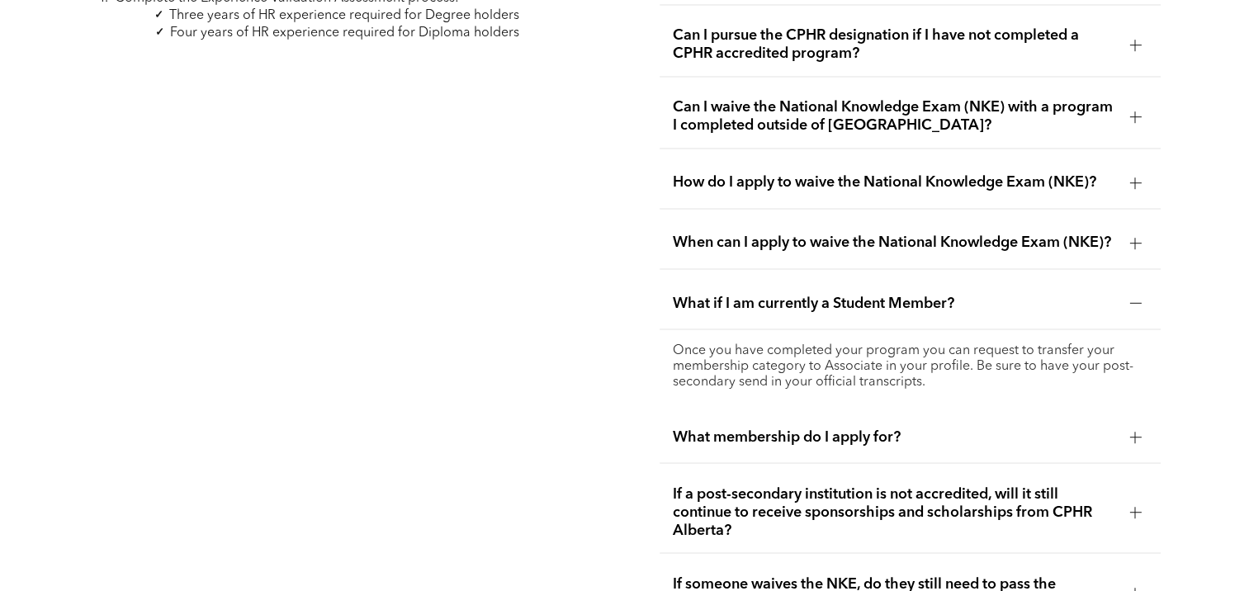
click at [910, 294] on span "What if I am currently a Student Member?" at bounding box center [894, 303] width 443 height 18
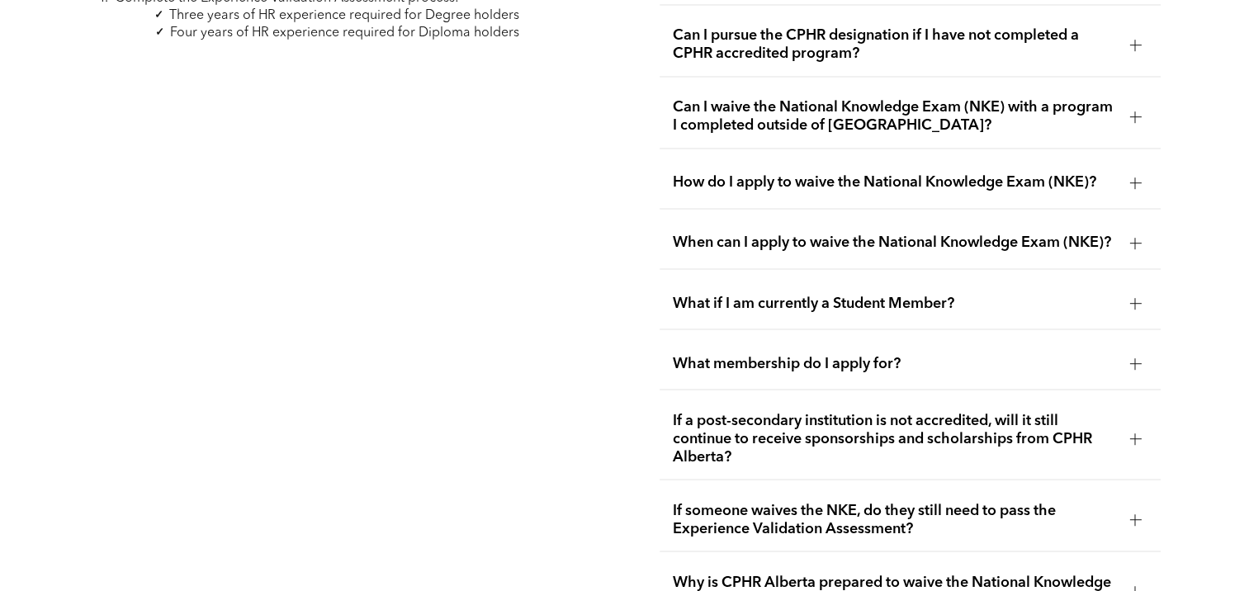
click at [947, 354] on span "What membership do I apply for?" at bounding box center [894, 363] width 443 height 18
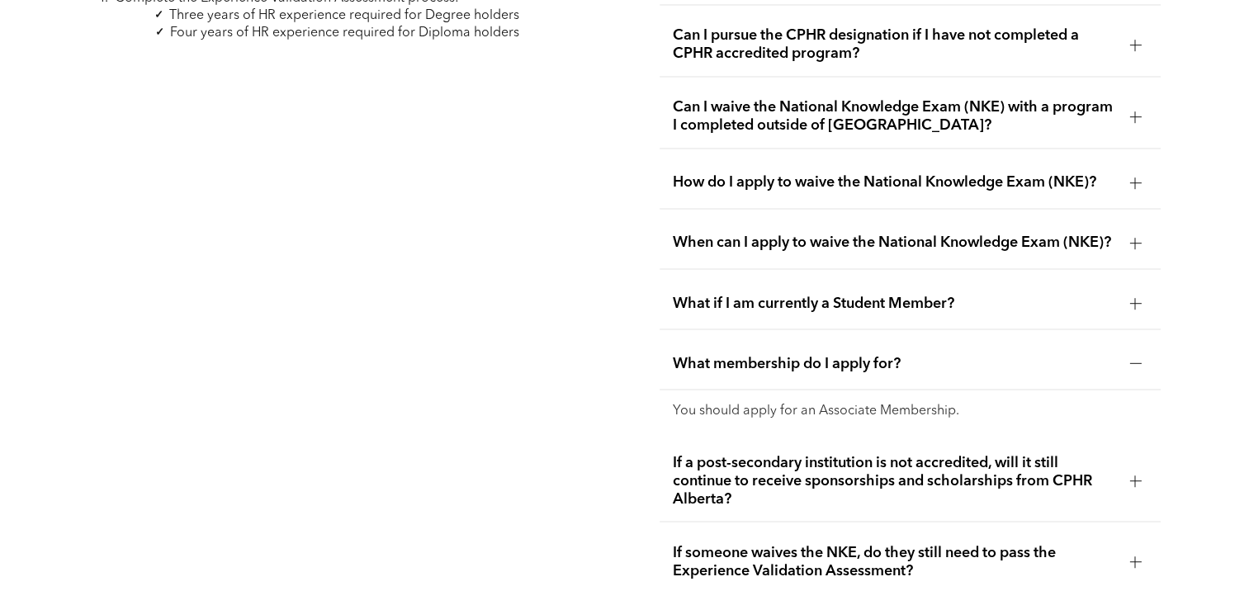
click at [947, 354] on span "What membership do I apply for?" at bounding box center [894, 363] width 443 height 18
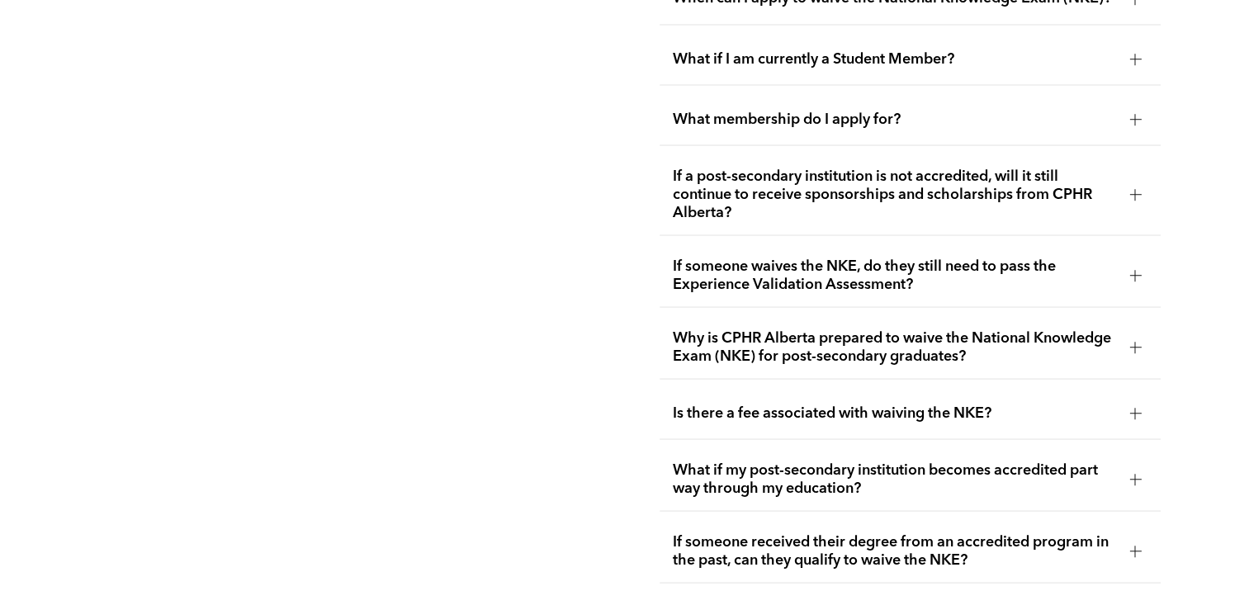
scroll to position [3114, 0]
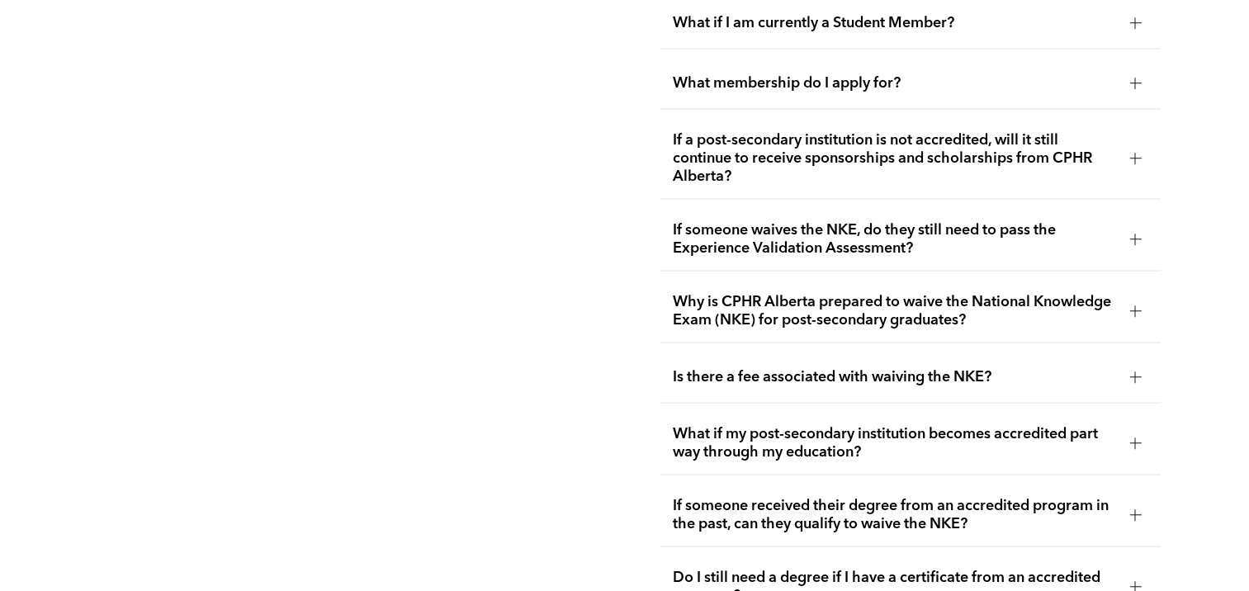
click at [997, 159] on span "If a post-secondary institution is not accredited, will it still continue to re…" at bounding box center [894, 157] width 443 height 54
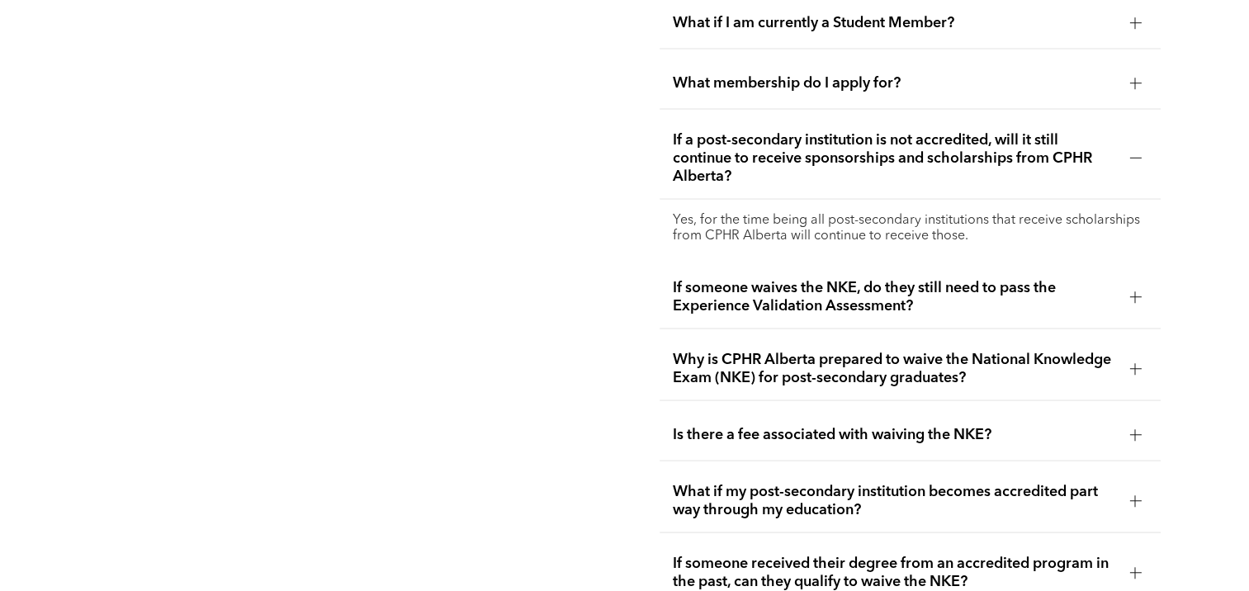
click at [997, 159] on span "If a post-secondary institution is not accredited, will it still continue to re…" at bounding box center [894, 157] width 443 height 54
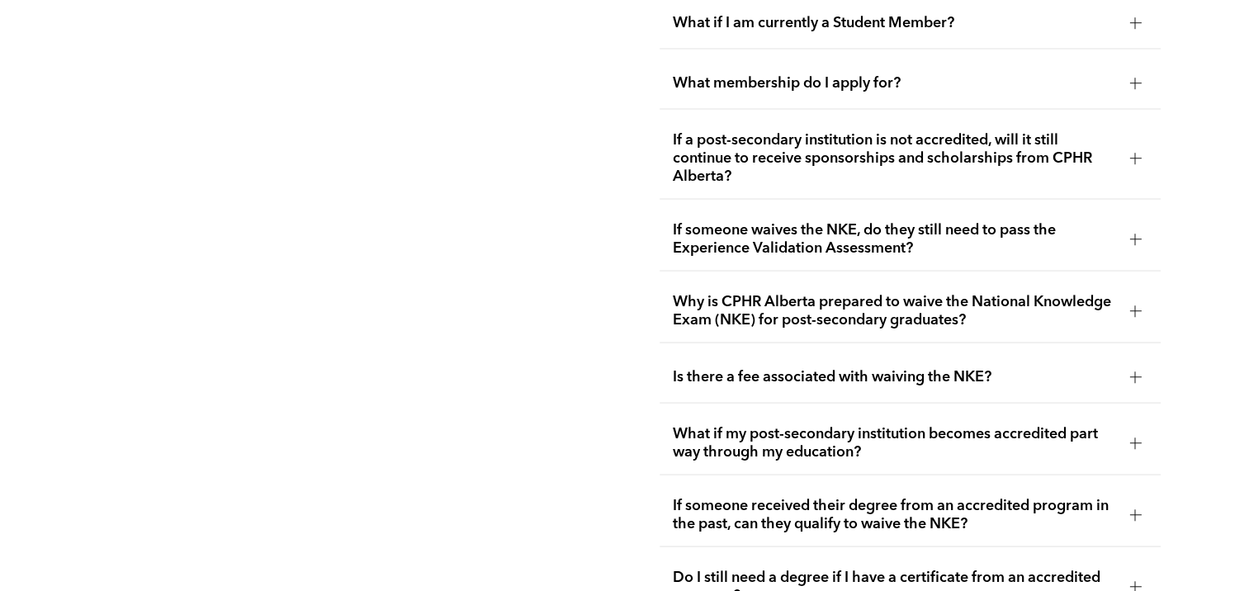
click at [941, 220] on span "If someone waives the NKE, do they still need to pass the Experience Validation…" at bounding box center [894, 238] width 443 height 36
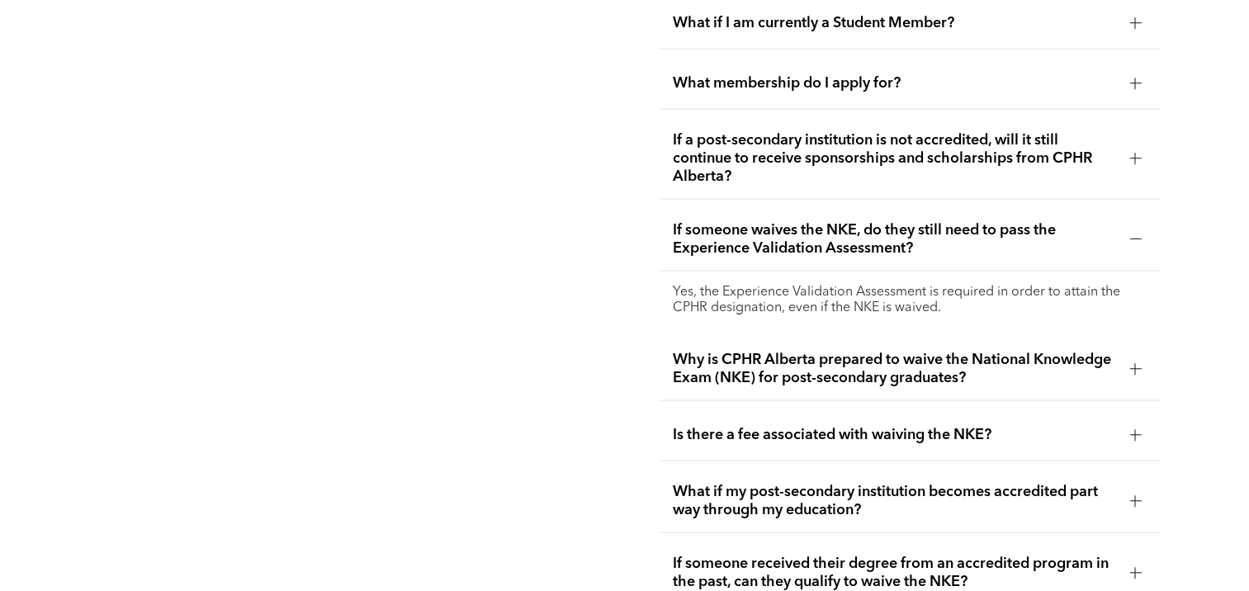
click at [941, 220] on span "If someone waives the NKE, do they still need to pass the Experience Validation…" at bounding box center [894, 238] width 443 height 36
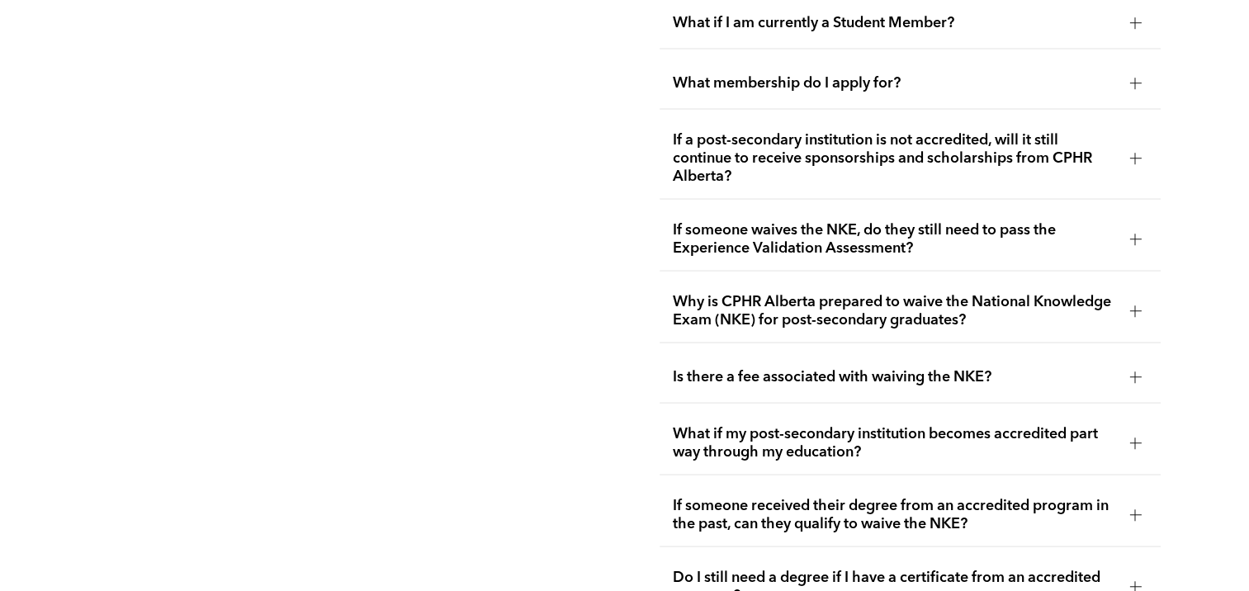
click at [947, 302] on span "Why is CPHR Alberta prepared to waive the National Knowledge Exam (NKE) for pos…" at bounding box center [894, 310] width 443 height 36
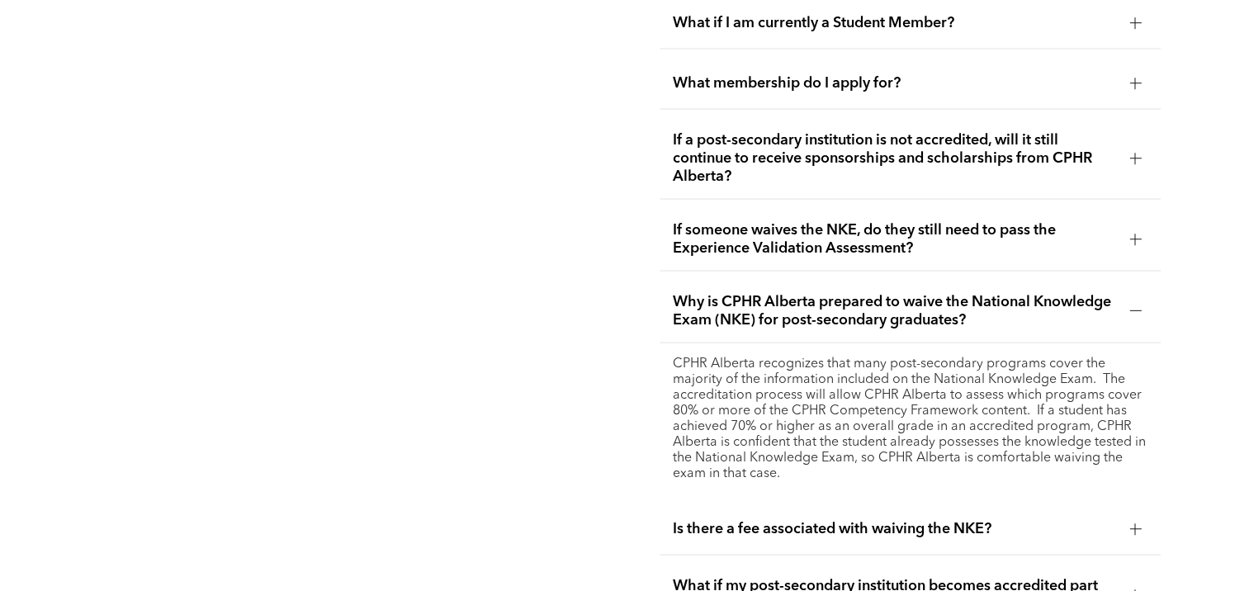
click at [949, 304] on span "Why is CPHR Alberta prepared to waive the National Knowledge Exam (NKE) for pos…" at bounding box center [894, 310] width 443 height 36
